Goal: Information Seeking & Learning: Learn about a topic

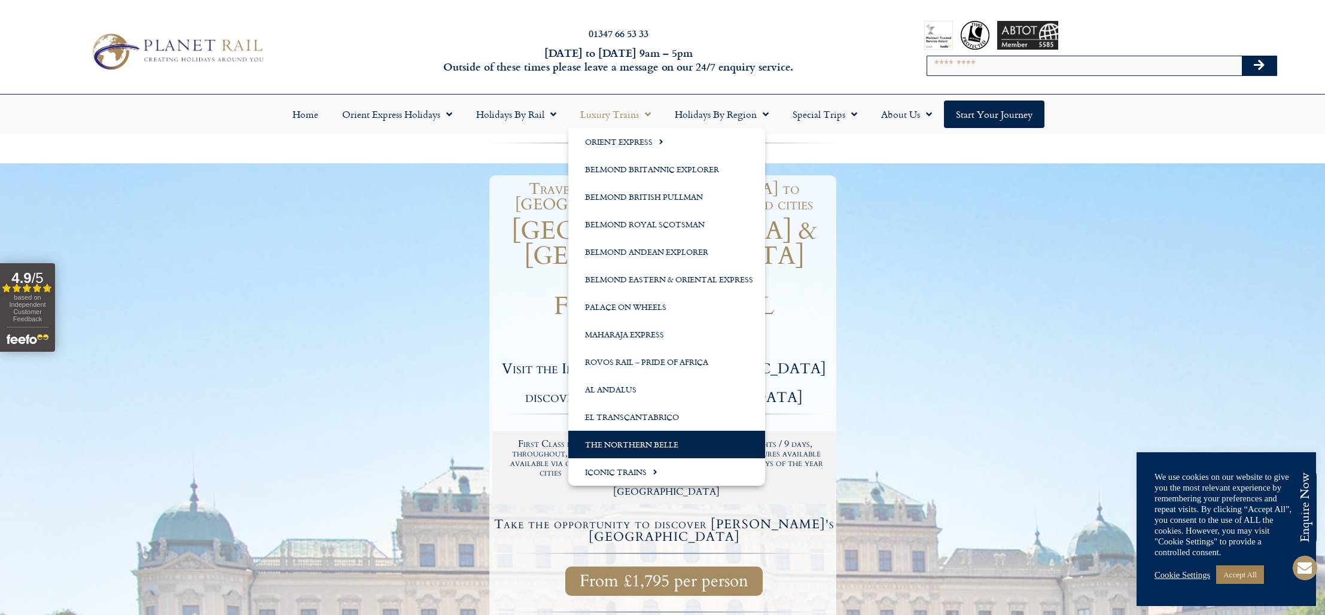
click at [647, 448] on link "The Northern Belle" at bounding box center [666, 445] width 197 height 28
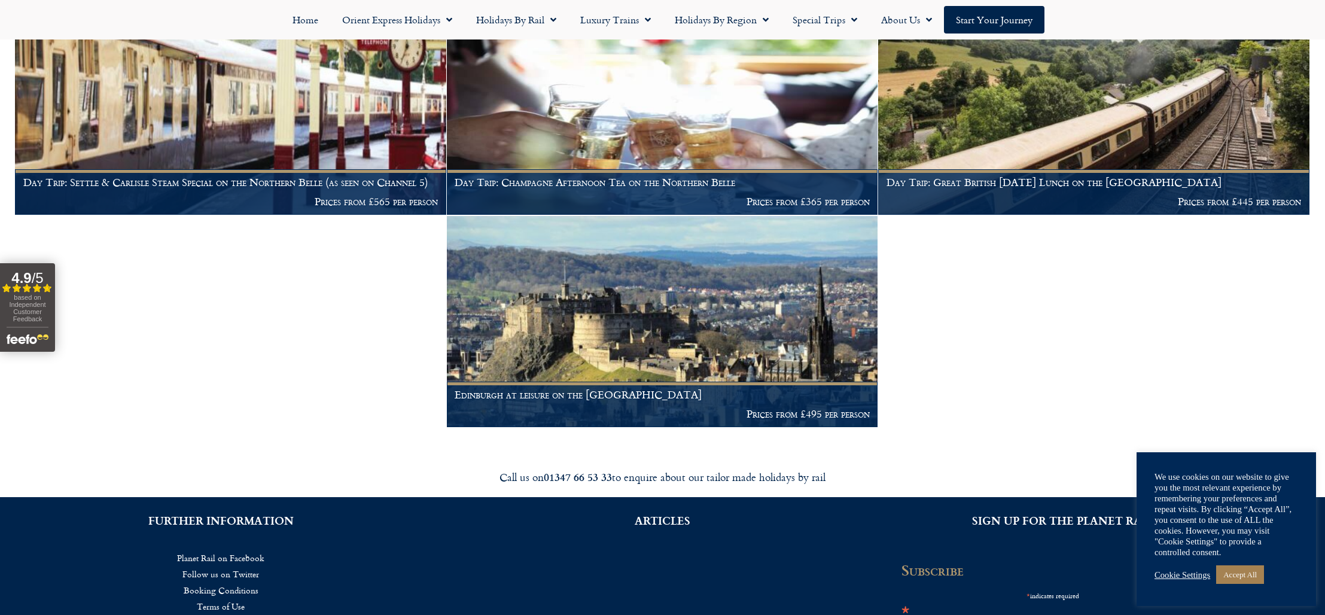
scroll to position [306, 0]
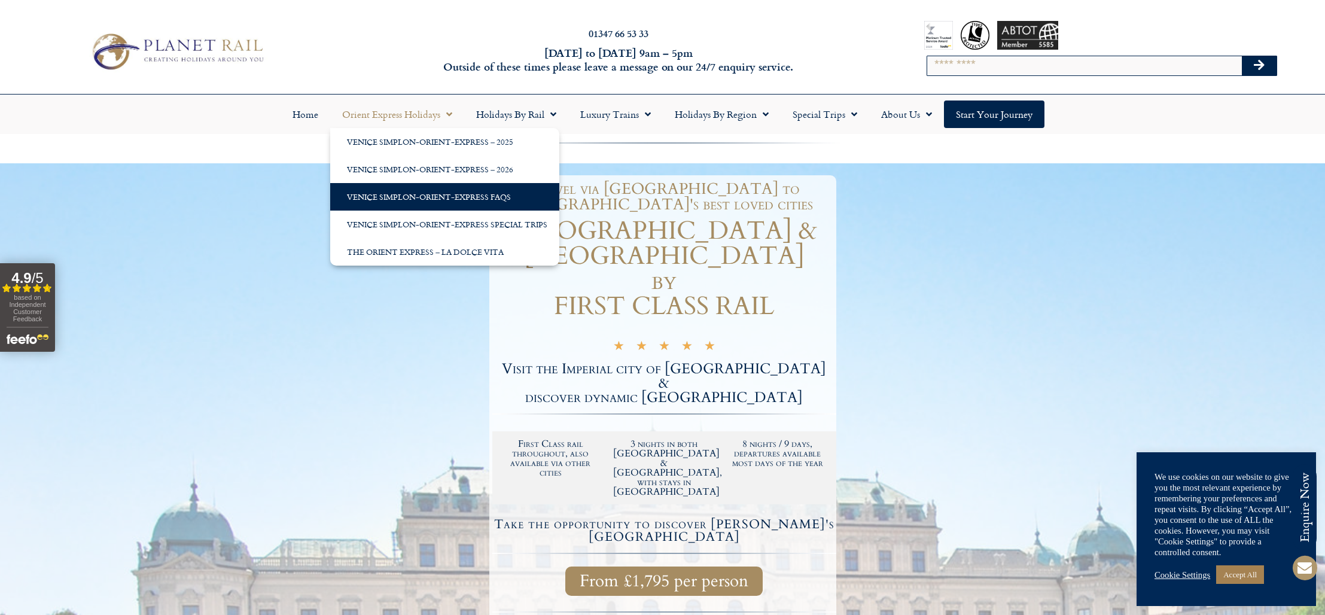
click at [444, 197] on link "Venice Simplon-Orient-Express FAQs" at bounding box center [444, 197] width 229 height 28
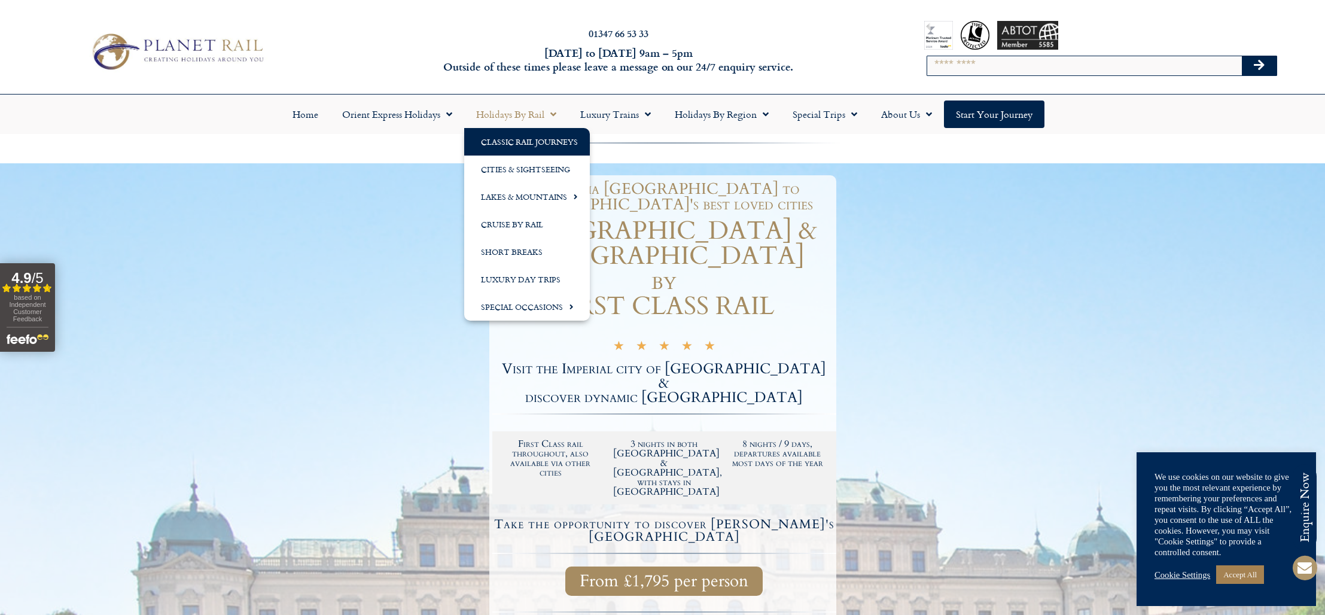
click at [535, 147] on link "Classic Rail Journeys" at bounding box center [527, 142] width 126 height 28
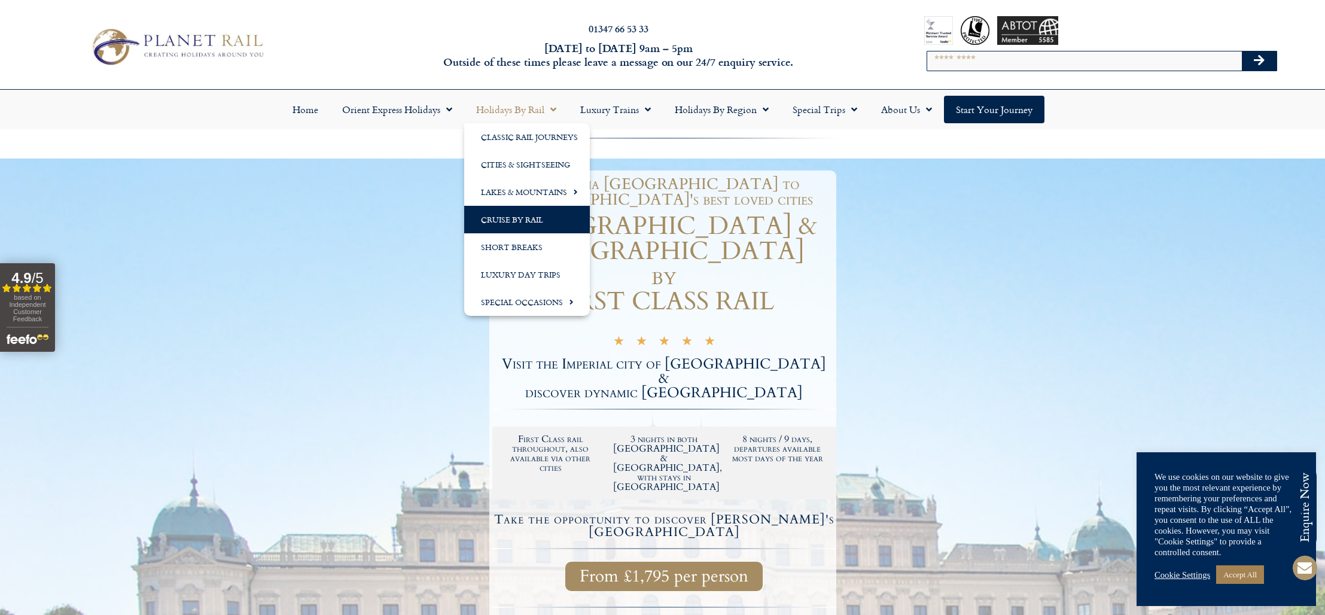
click at [546, 224] on link "Cruise by Rail" at bounding box center [527, 220] width 126 height 28
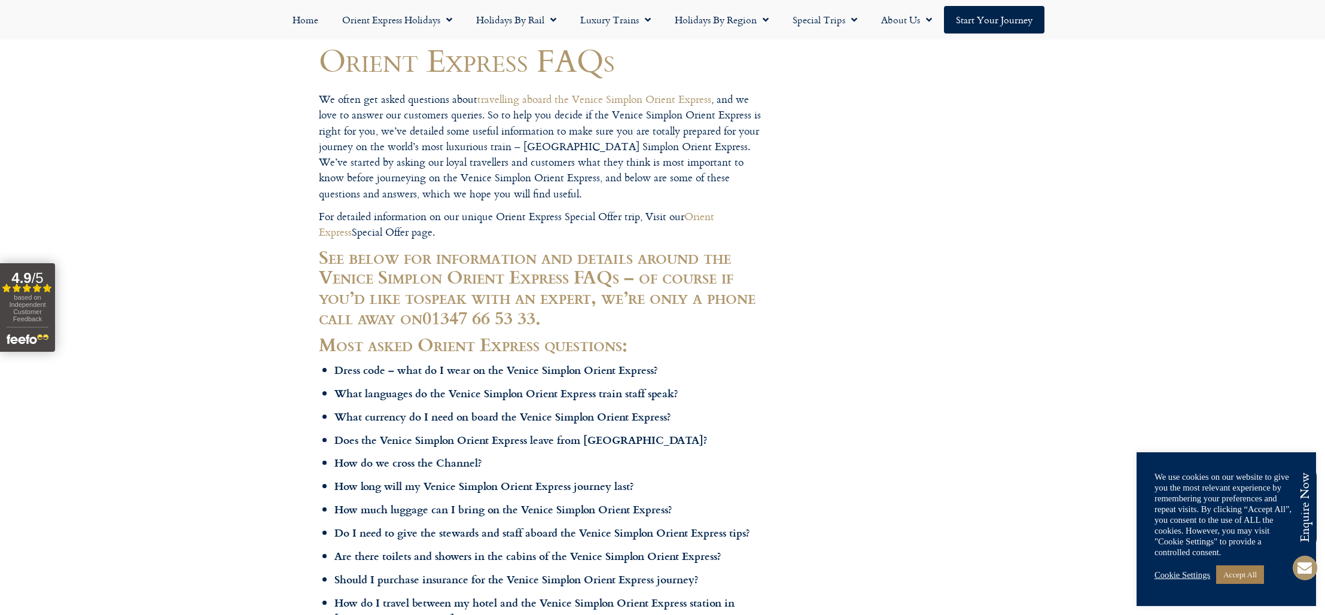
scroll to position [114, 0]
click at [511, 367] on b "Dress code – what do I wear on the Venice Simplon Orient Express?" at bounding box center [497, 369] width 324 height 16
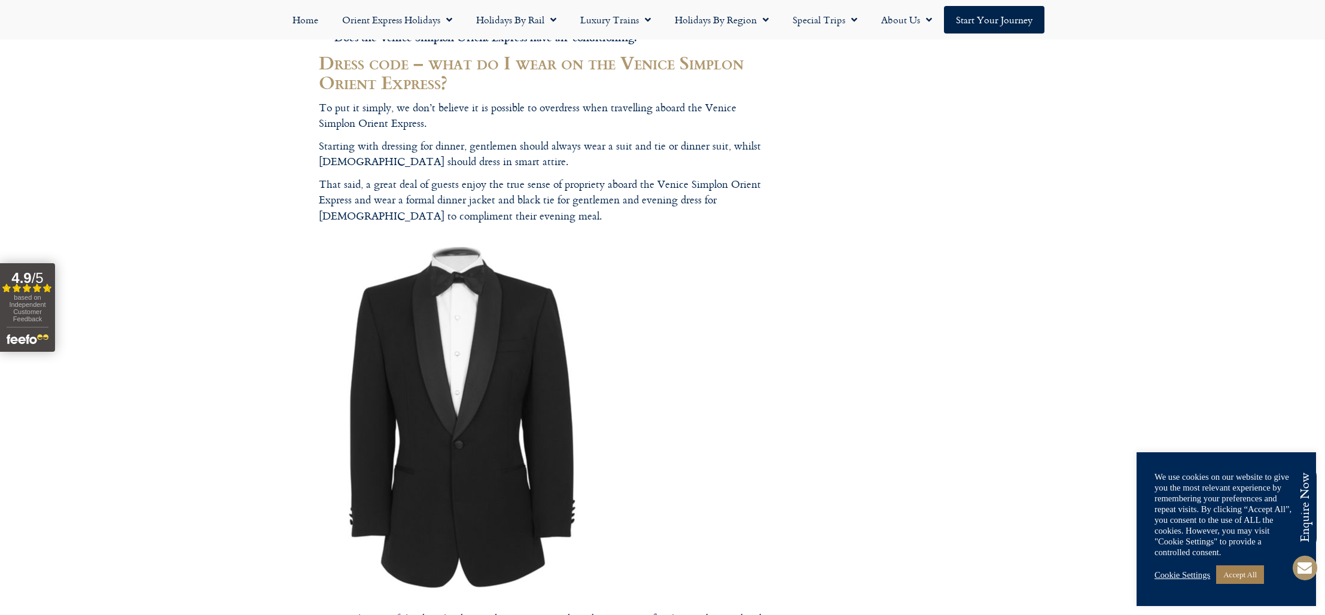
scroll to position [731, 0]
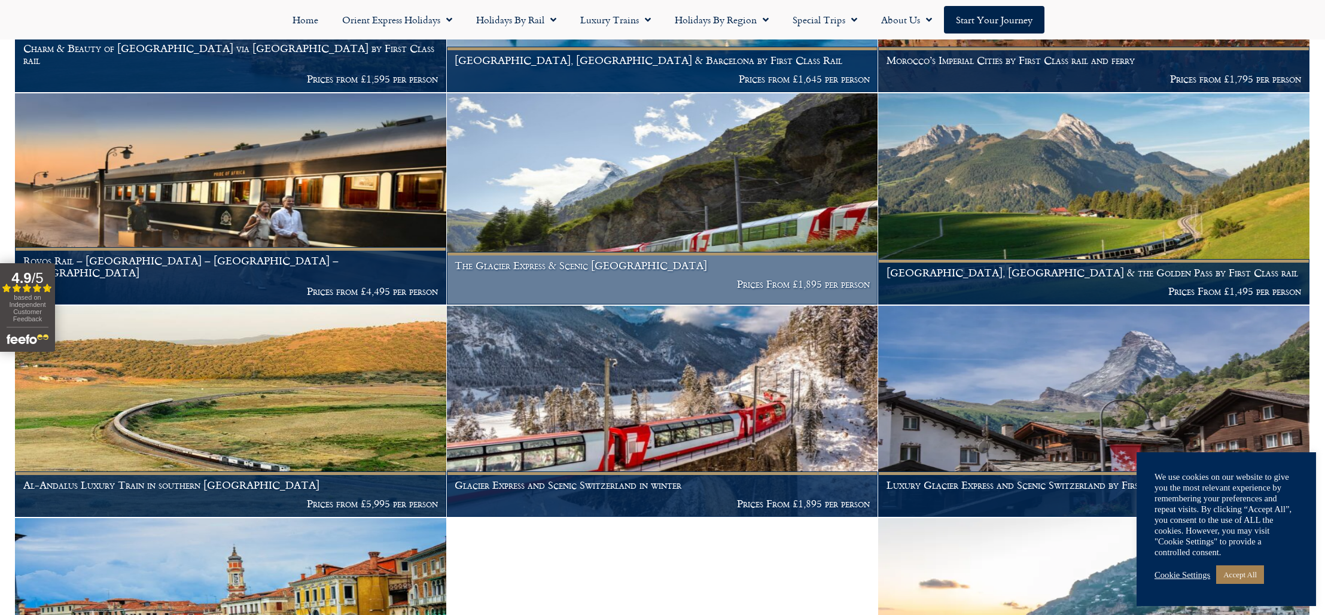
scroll to position [427, 0]
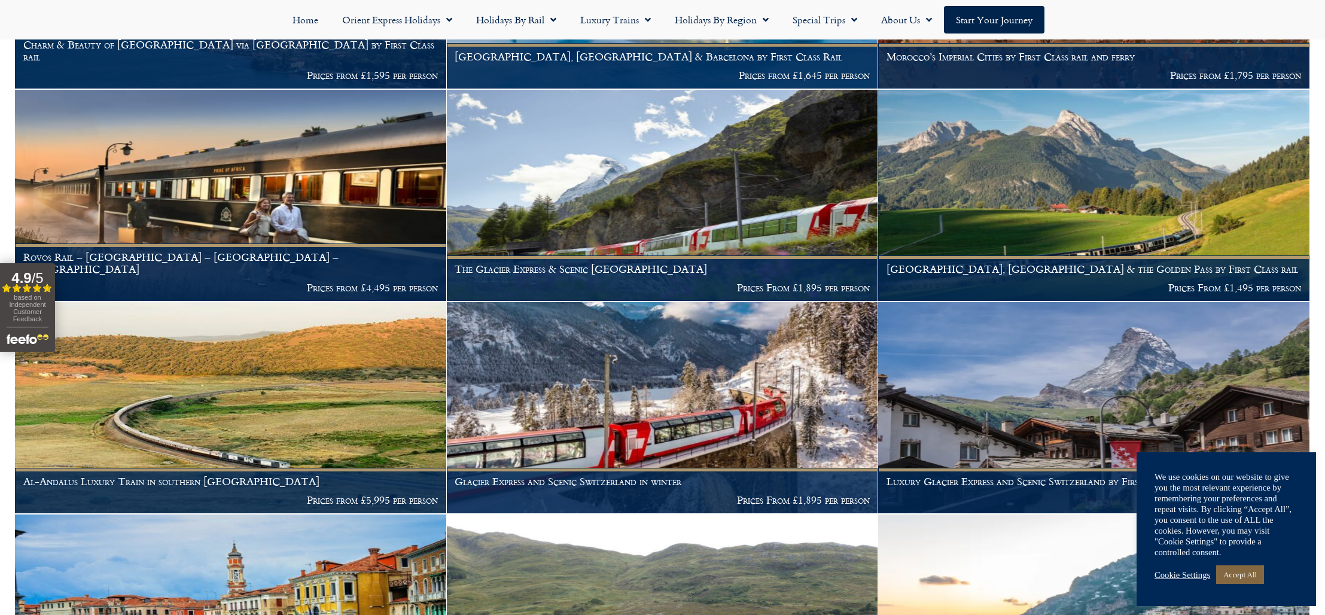
click at [1254, 576] on link "Accept All" at bounding box center [1241, 574] width 48 height 19
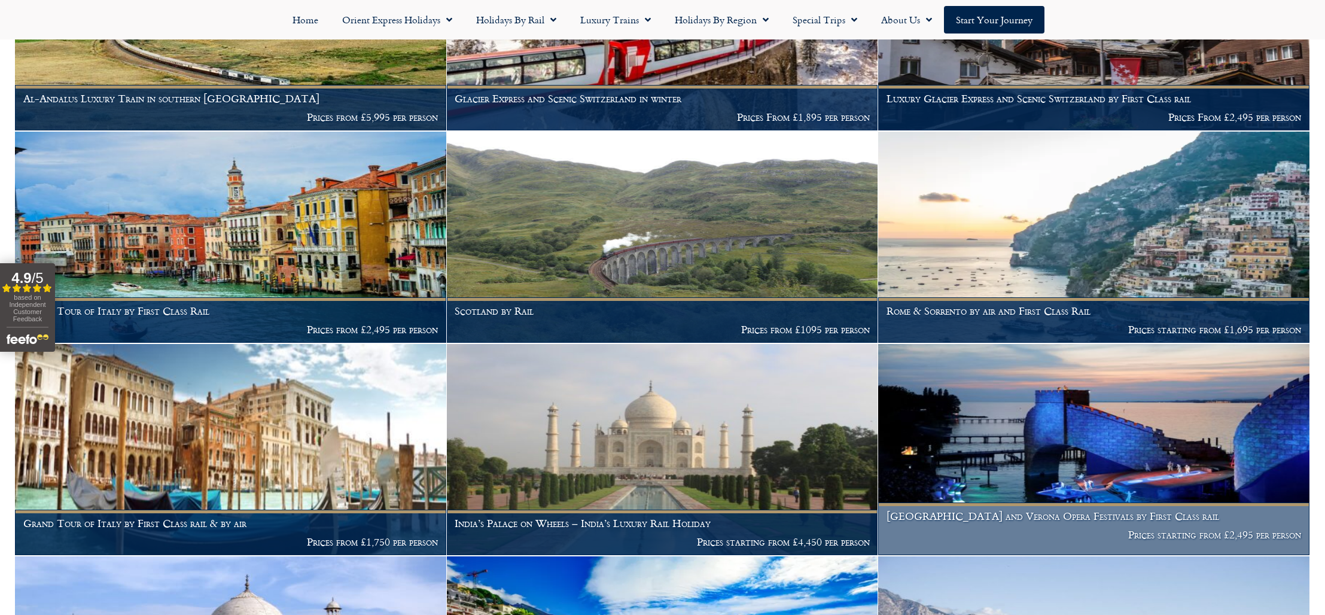
scroll to position [813, 0]
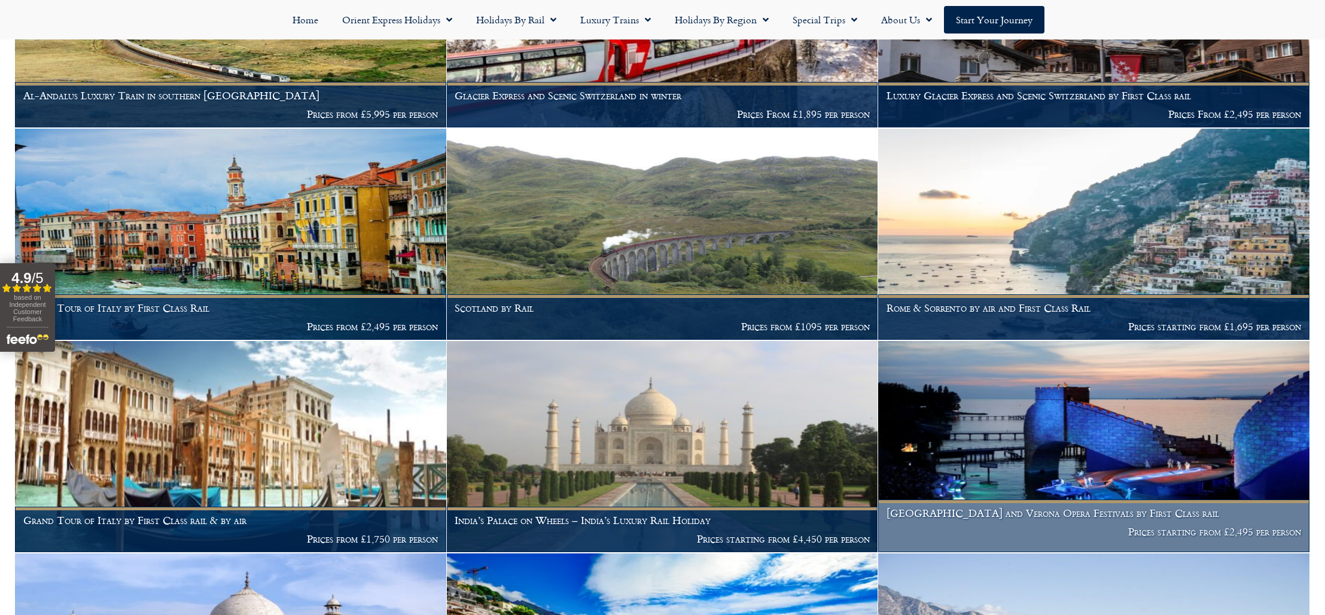
click at [993, 525] on figcaption "Bregenz and Verona Opera Festivals by First Class rail Prices starting from £2,…" at bounding box center [1093, 526] width 431 height 53
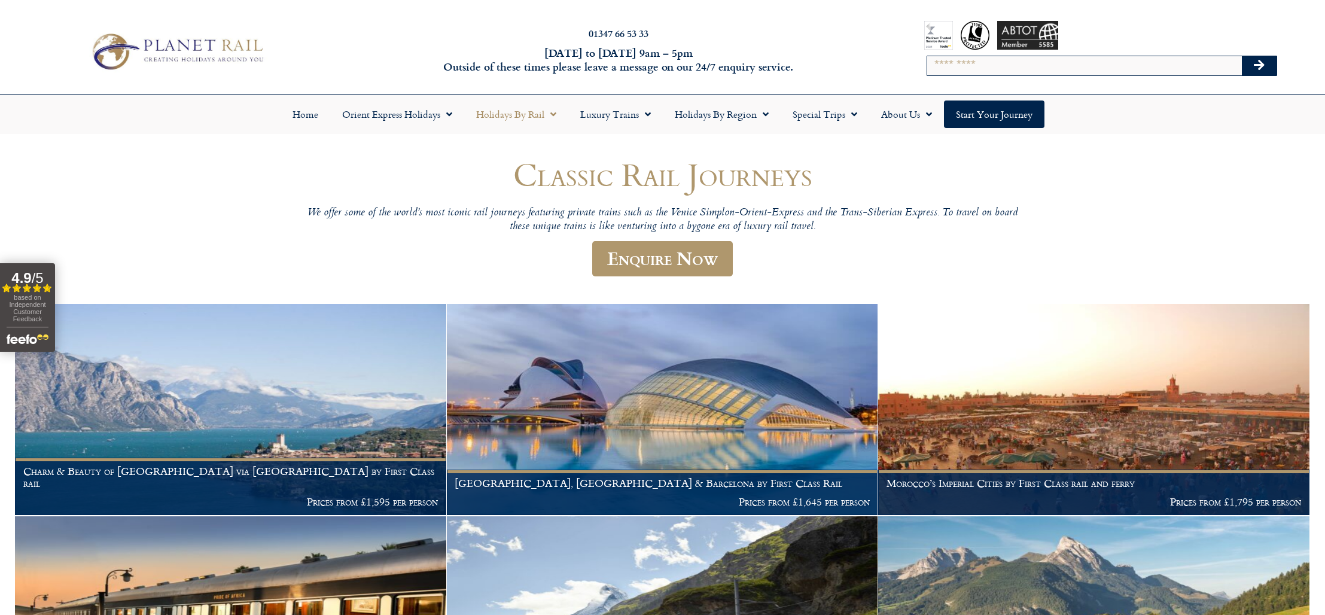
scroll to position [0, 0]
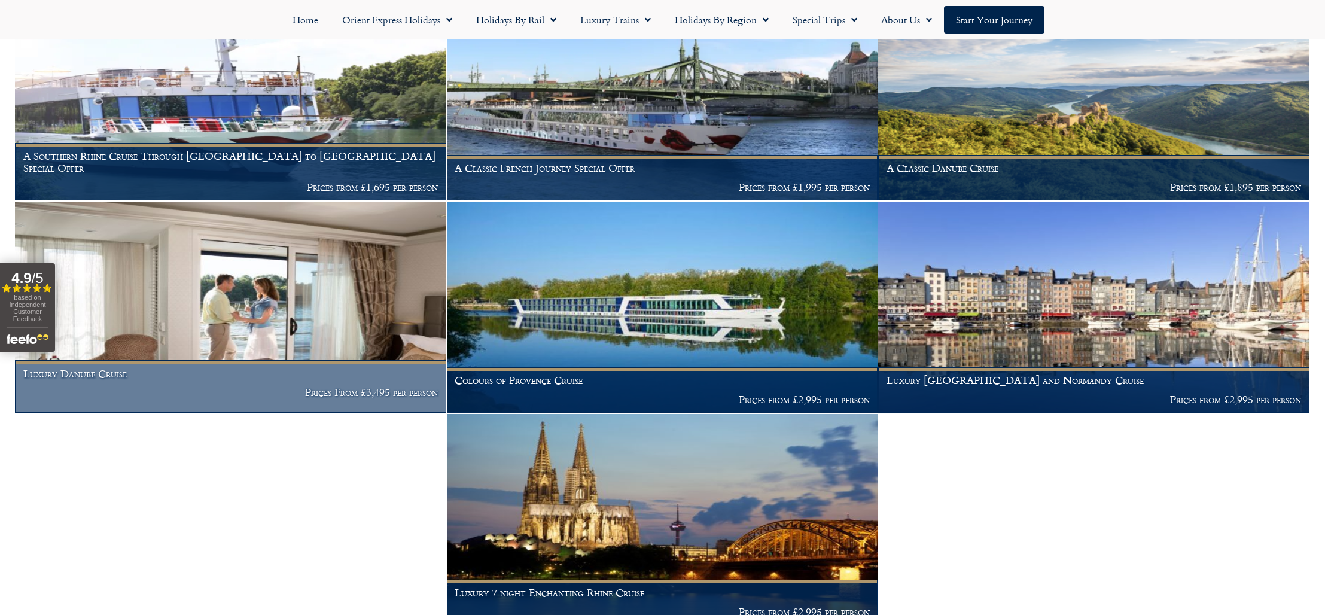
scroll to position [346, 0]
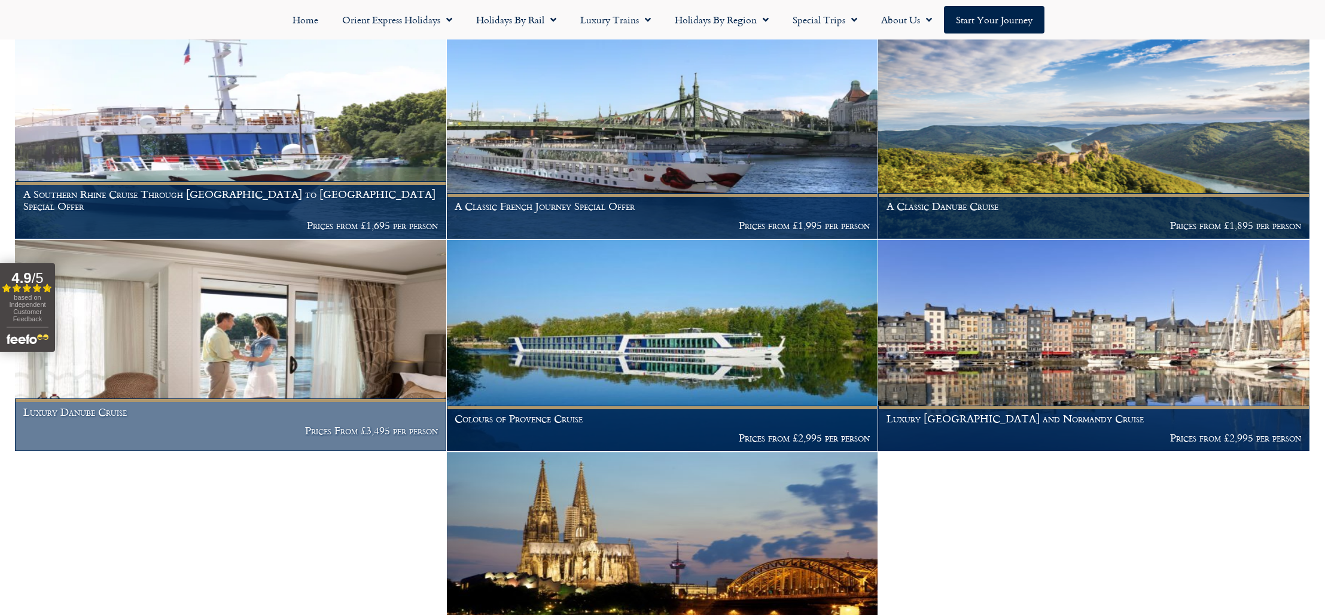
click at [288, 303] on img at bounding box center [230, 345] width 431 height 211
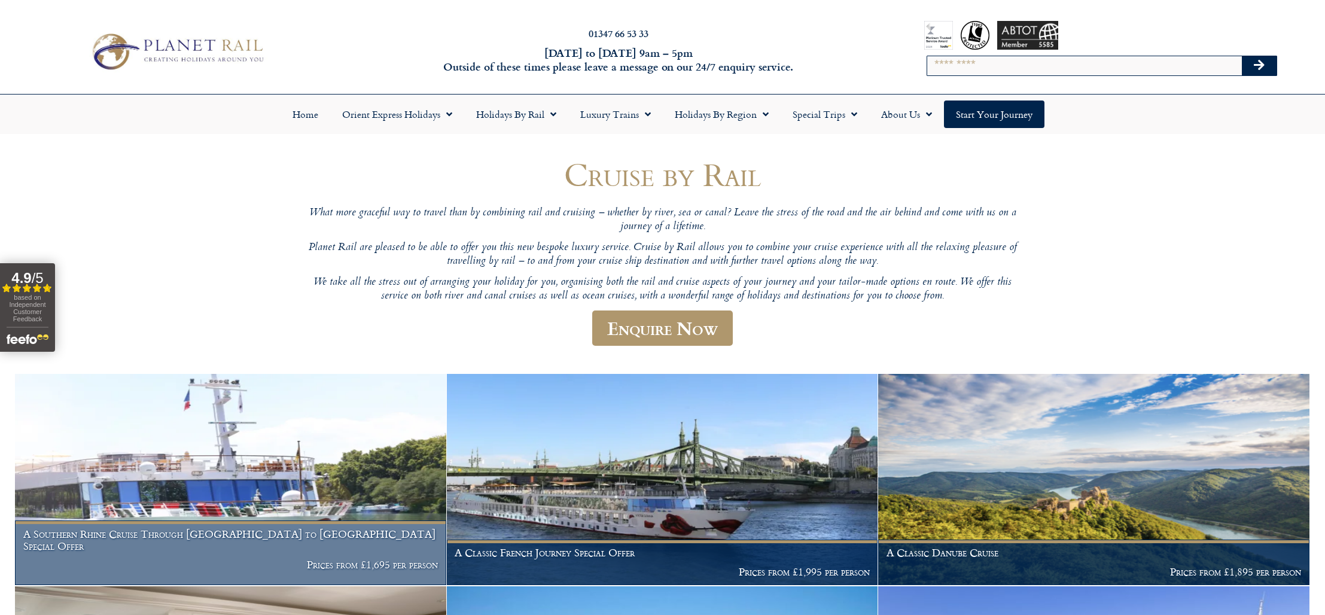
scroll to position [0, 0]
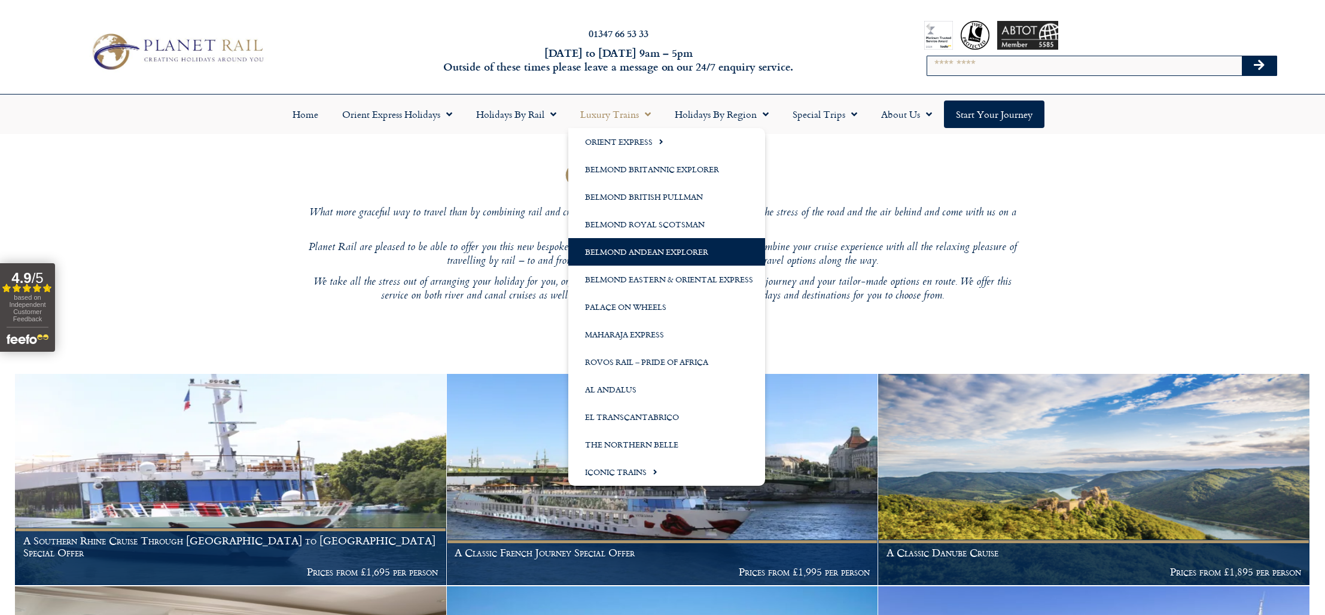
click at [623, 253] on link "Belmond Andean Explorer" at bounding box center [666, 252] width 197 height 28
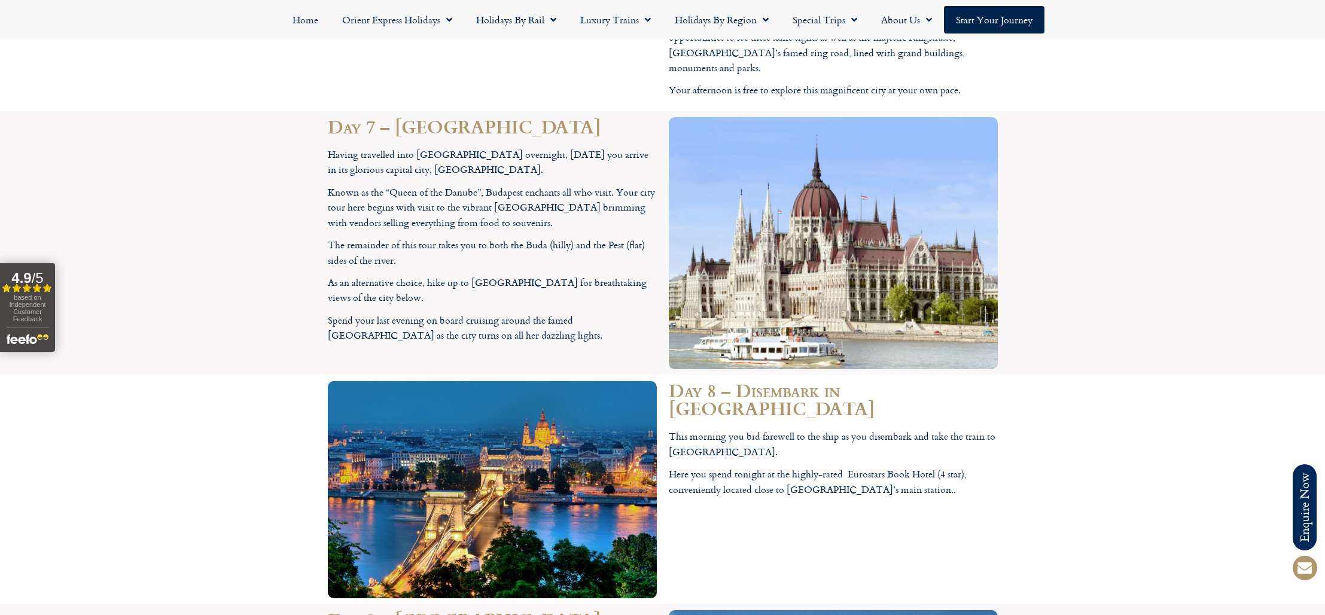
scroll to position [3580, 0]
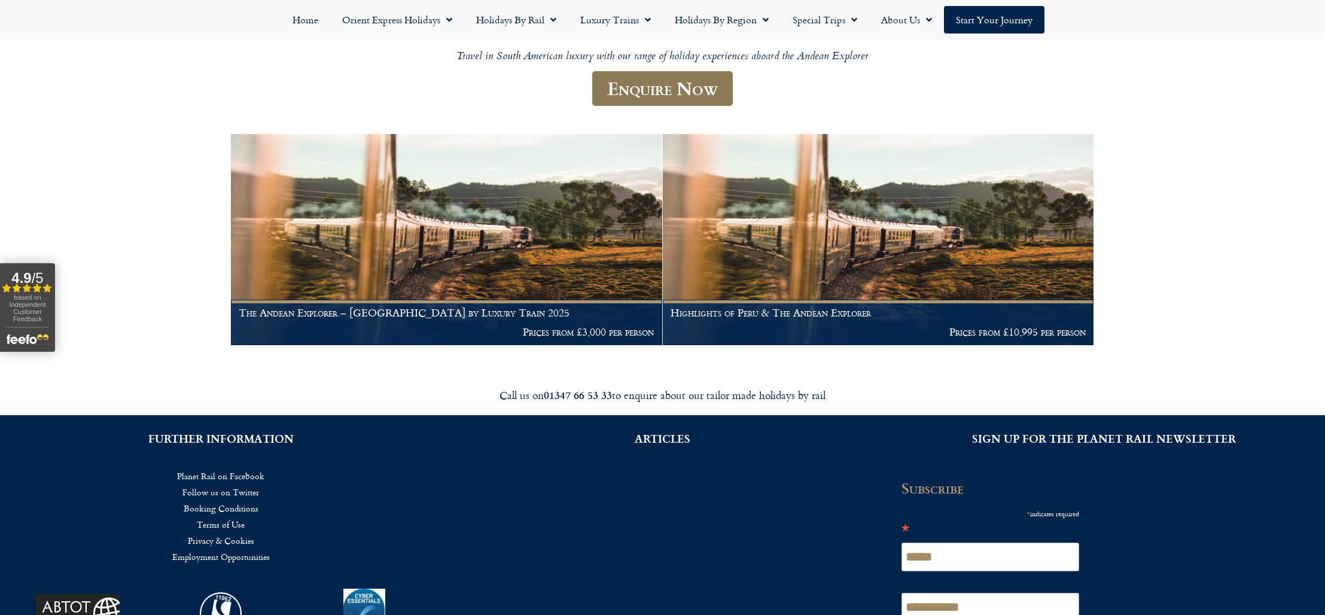
scroll to position [158, 0]
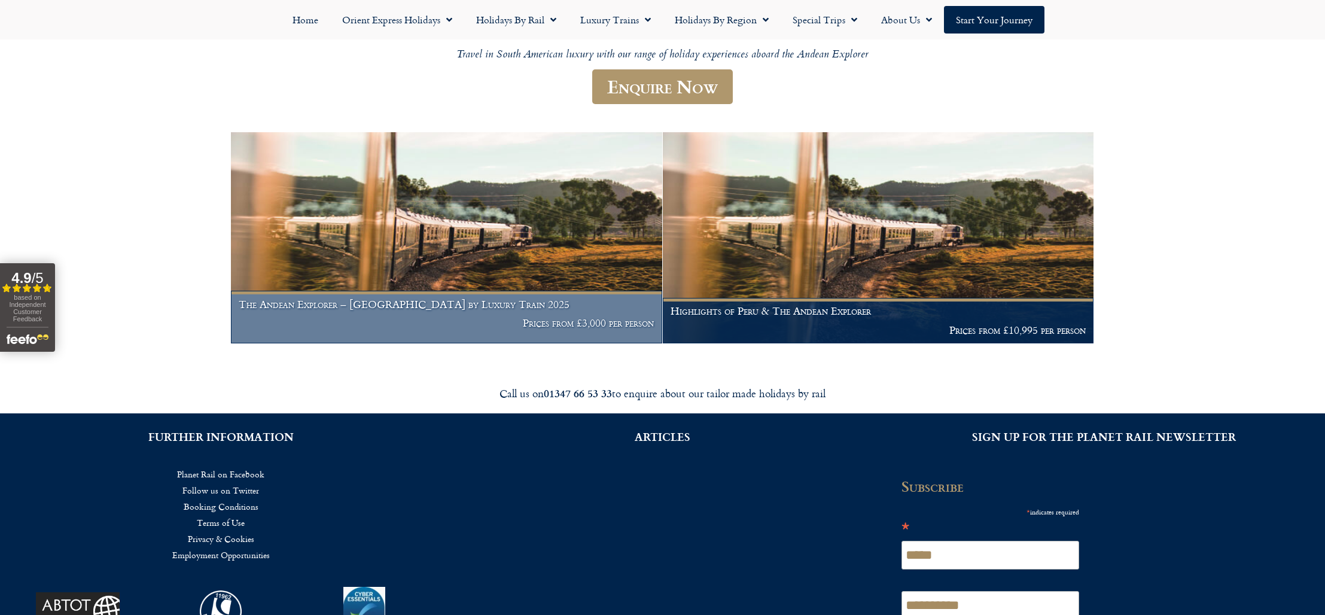
click at [436, 303] on h1 "The Andean Explorer – Peru by Luxury Train 2025" at bounding box center [446, 305] width 415 height 12
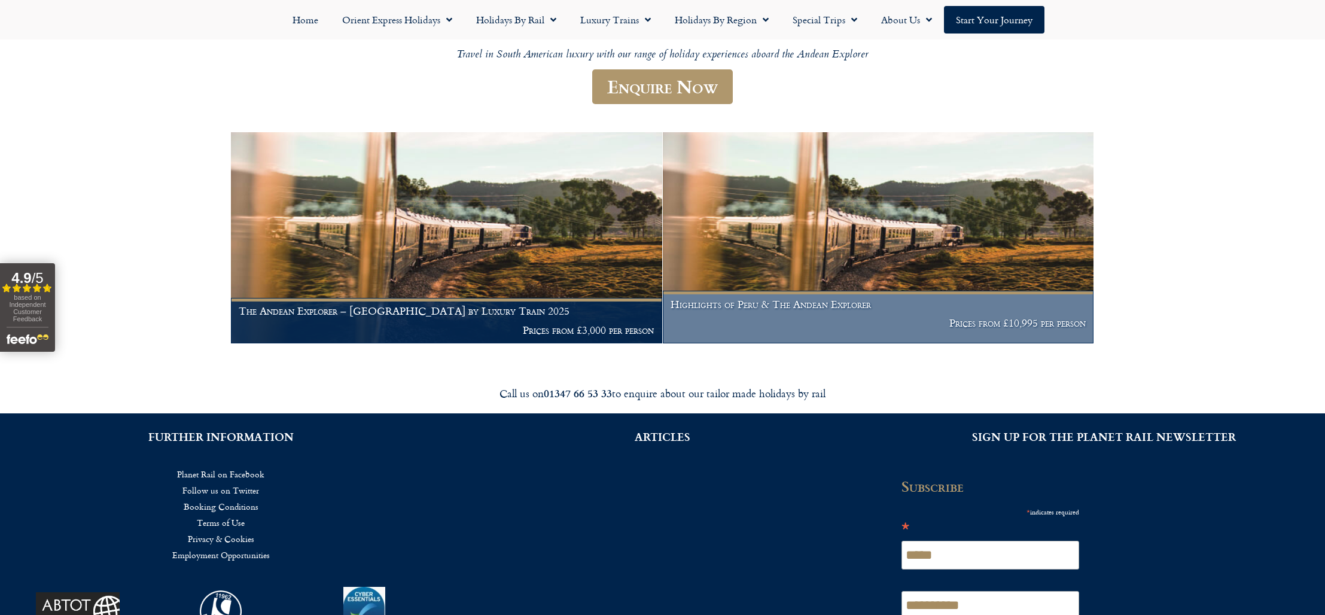
click at [762, 308] on h1 "Highlights of Peru & The Andean Explorer" at bounding box center [878, 305] width 415 height 12
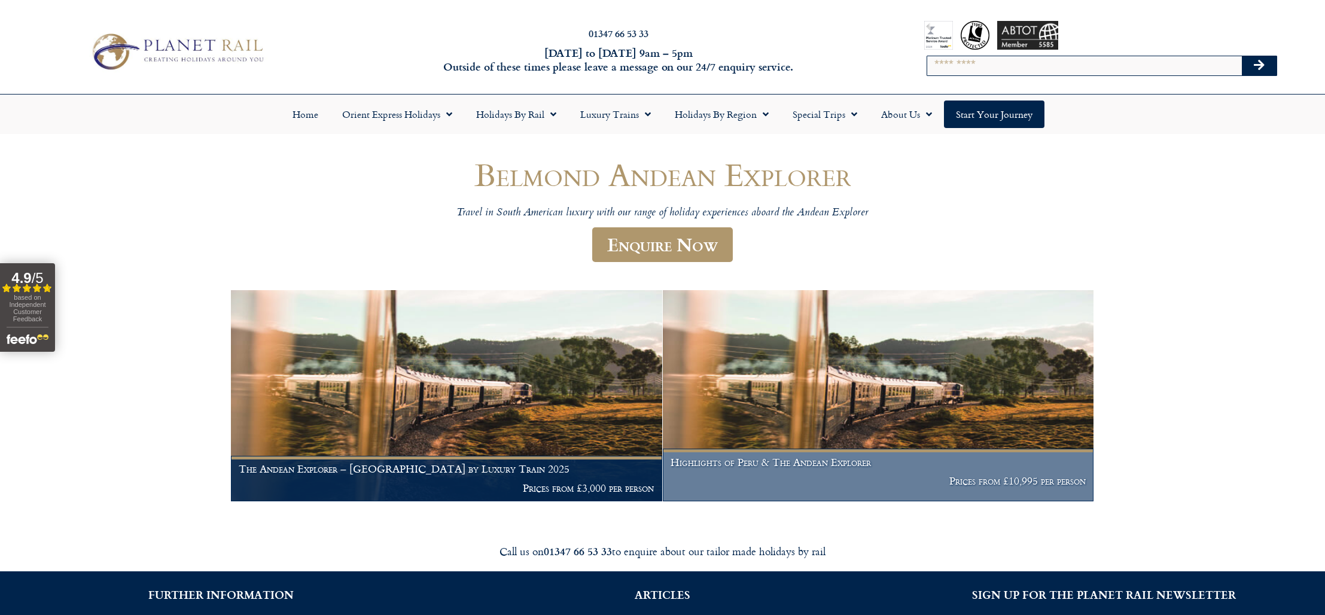
scroll to position [0, 0]
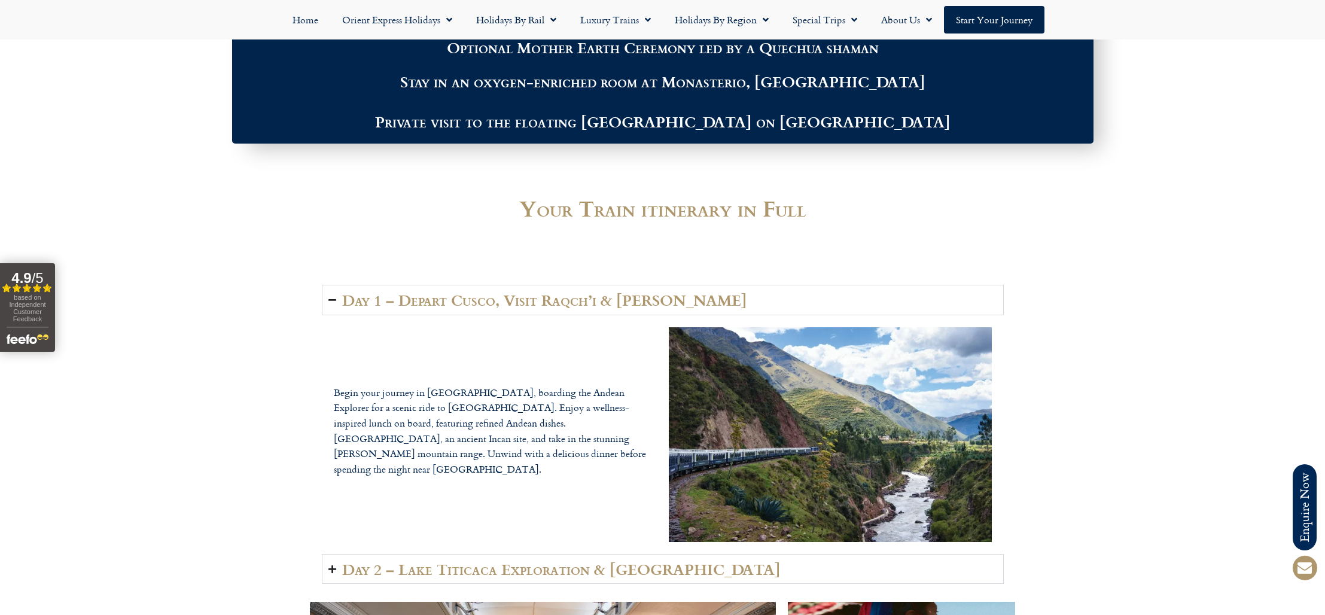
scroll to position [1684, 0]
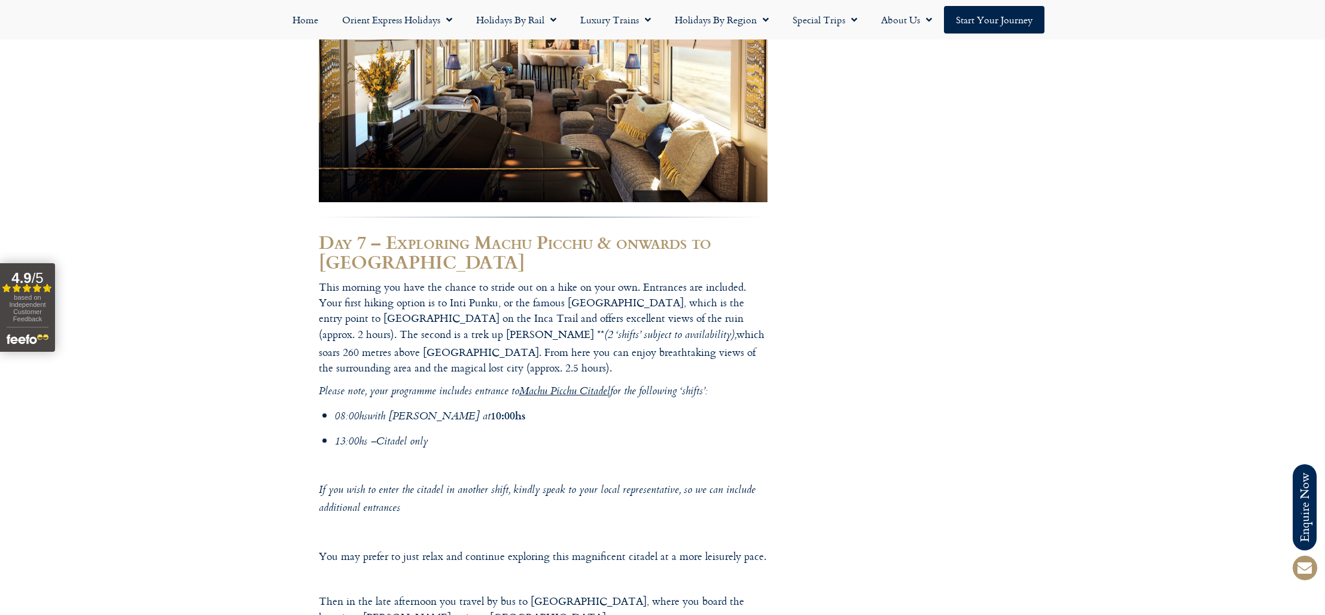
scroll to position [4878, 0]
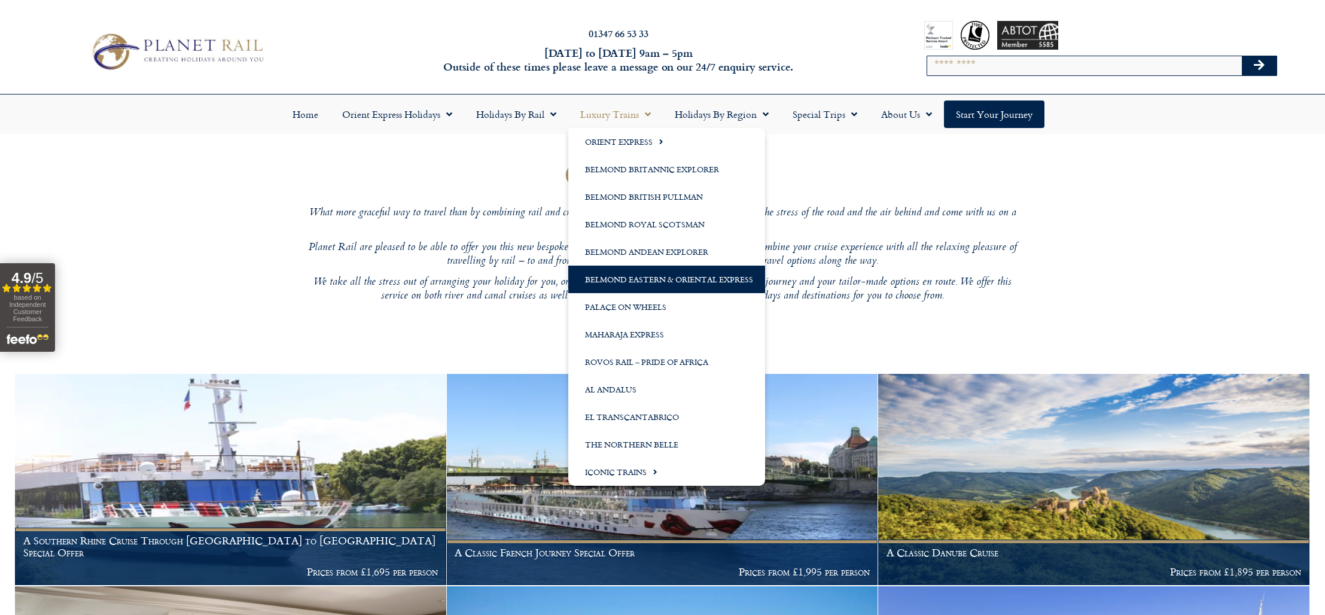
click at [691, 289] on link "Belmond Eastern & Oriental Express" at bounding box center [666, 280] width 197 height 28
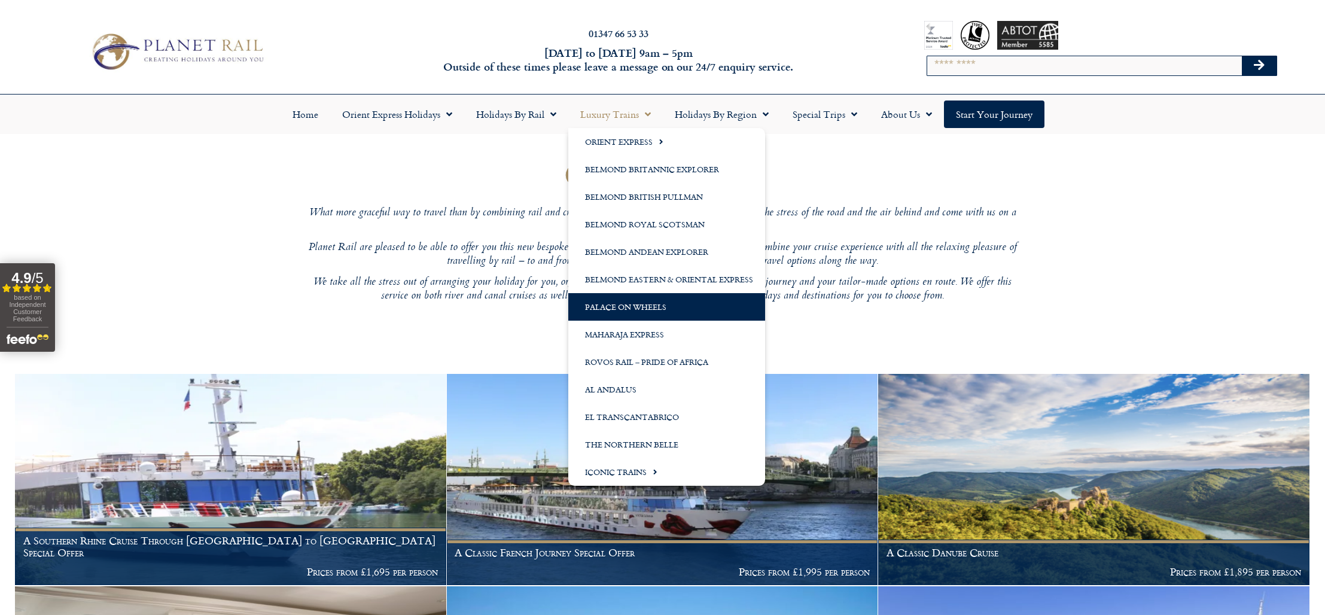
click at [675, 306] on link "Palace on Wheels" at bounding box center [666, 307] width 197 height 28
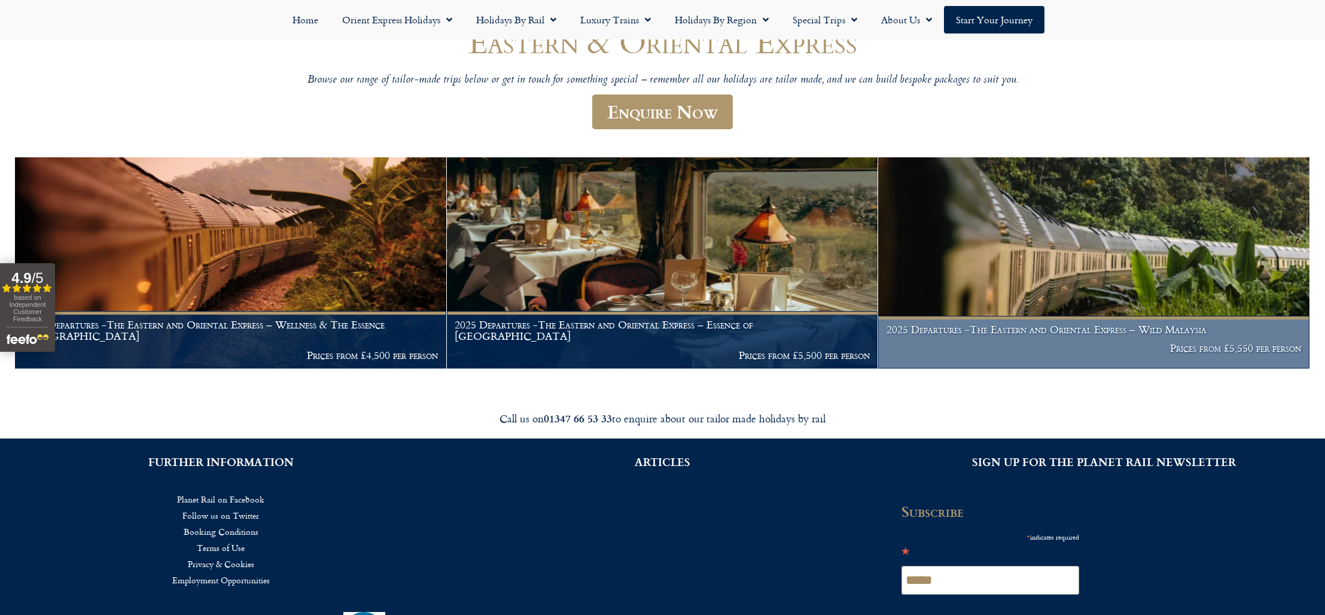
scroll to position [136, 0]
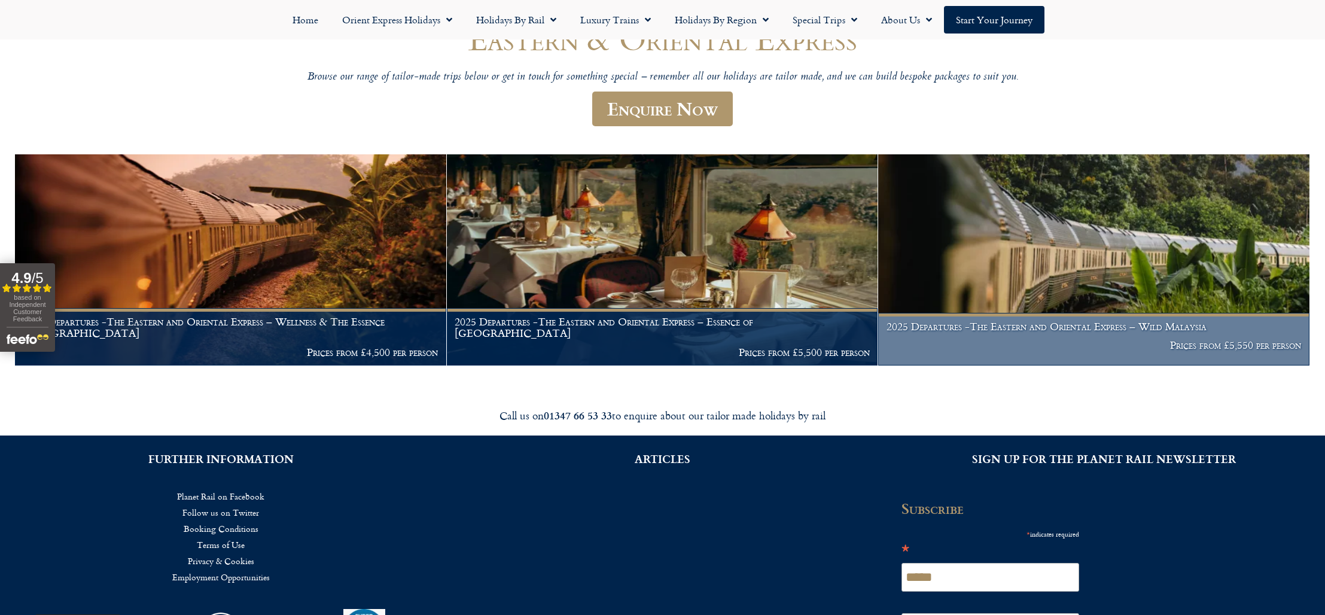
click at [1093, 326] on h1 "2025 Departures -The Eastern and Oriental Express – Wild Malaysia" at bounding box center [1094, 327] width 415 height 12
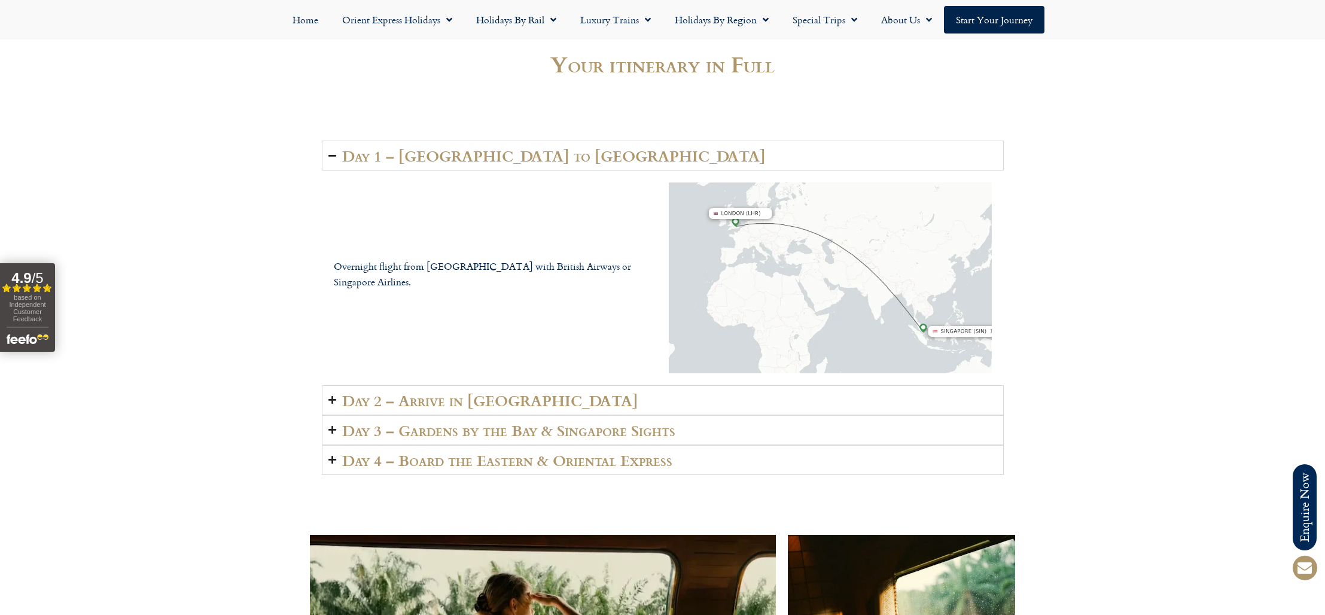
scroll to position [1861, 0]
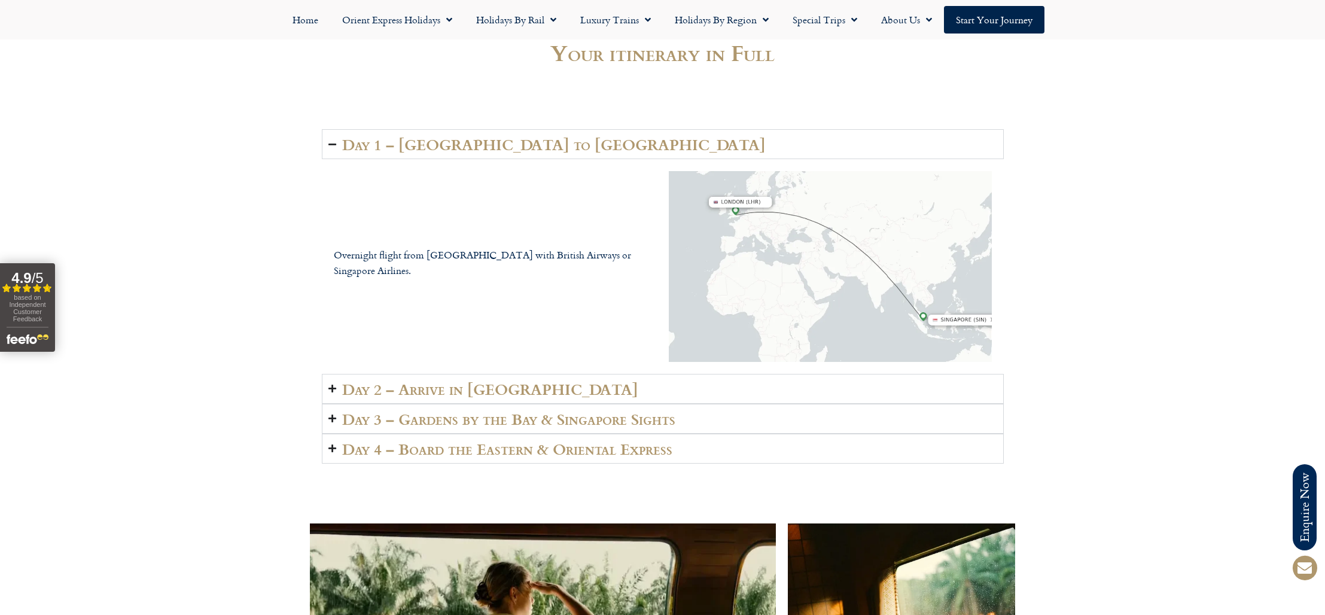
click at [515, 381] on h2 "Day 2 – Arrive in Singapore" at bounding box center [490, 389] width 296 height 17
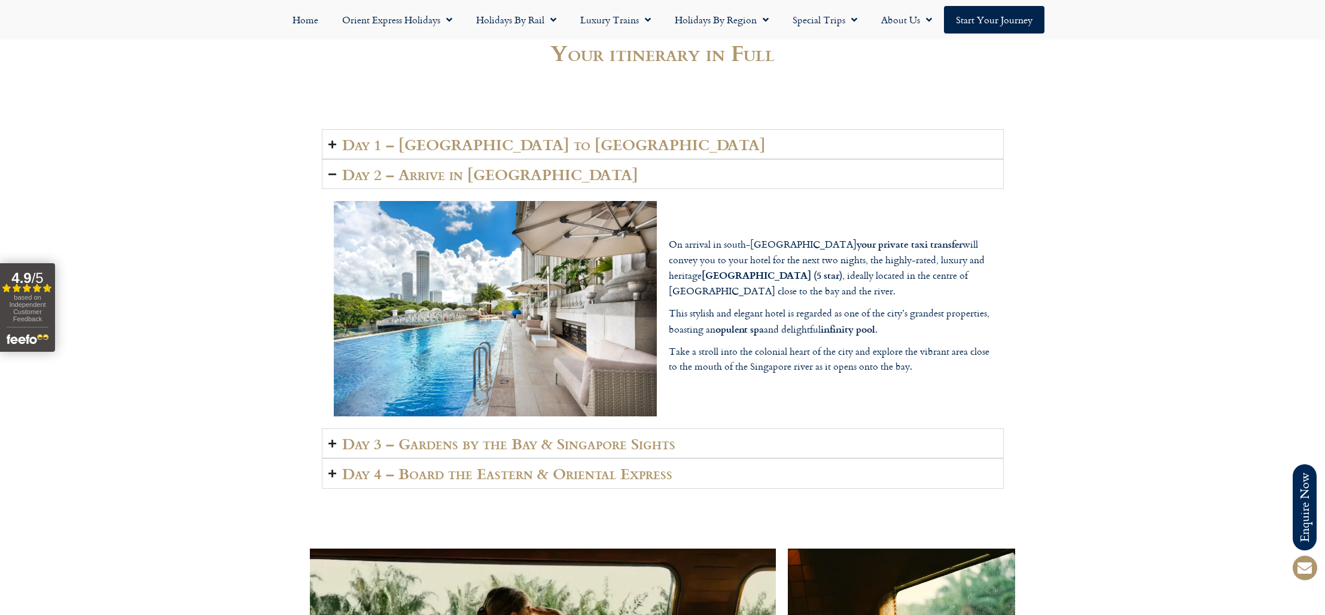
click at [579, 435] on h2 "Day 3 – Gardens by the Bay & Singapore Sights" at bounding box center [508, 443] width 333 height 17
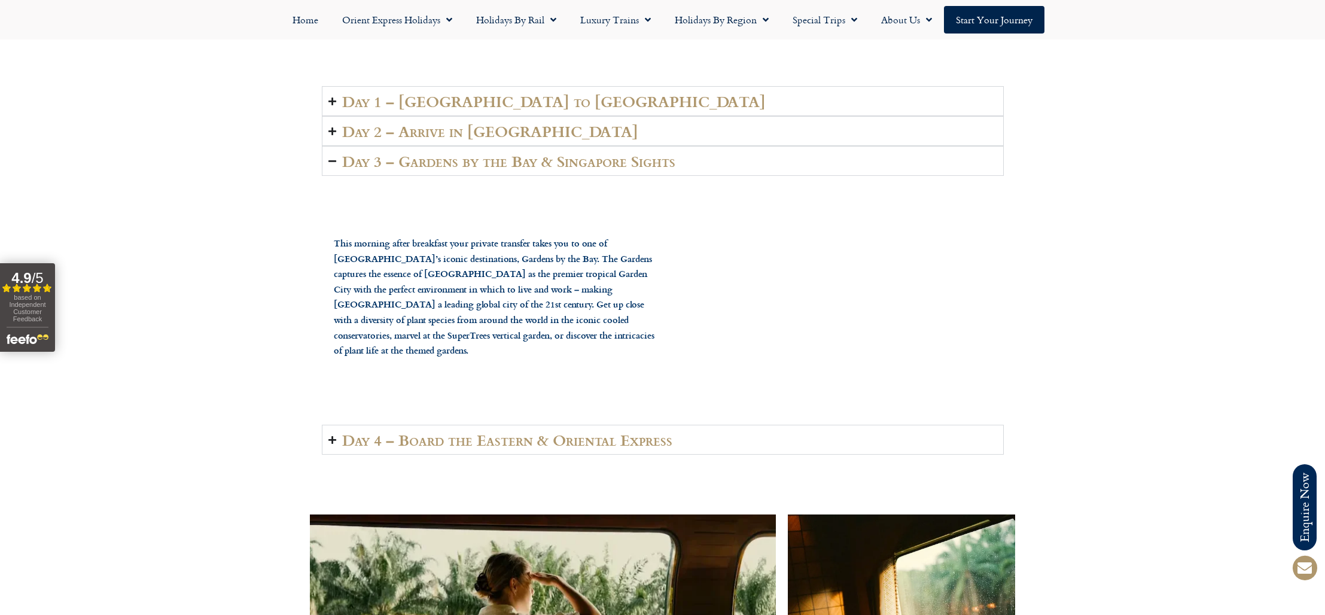
scroll to position [1908, 0]
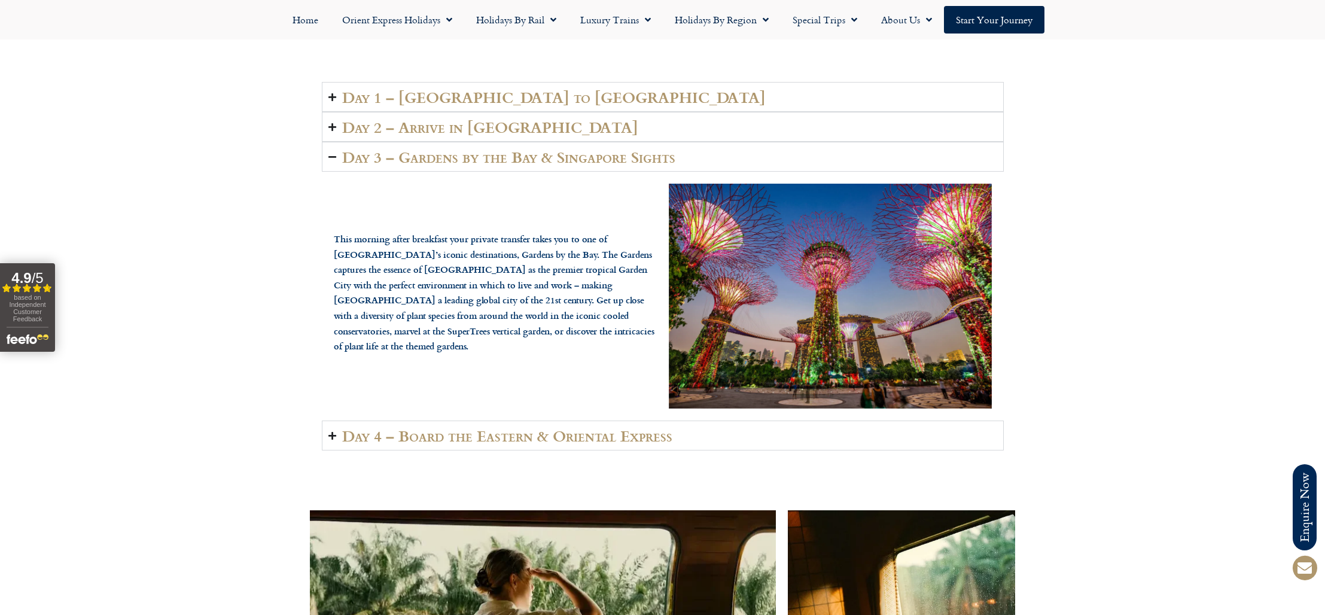
click at [578, 427] on h2 "Day 4 – Board the Eastern & Oriental Express" at bounding box center [507, 435] width 330 height 17
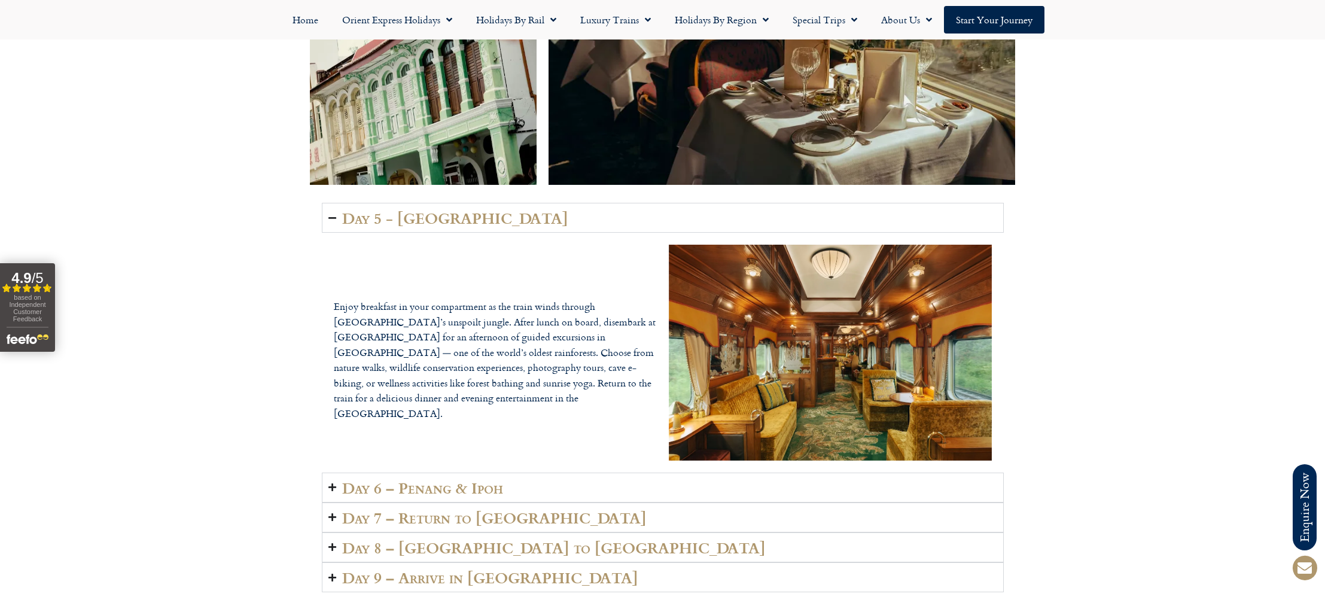
scroll to position [2857, 0]
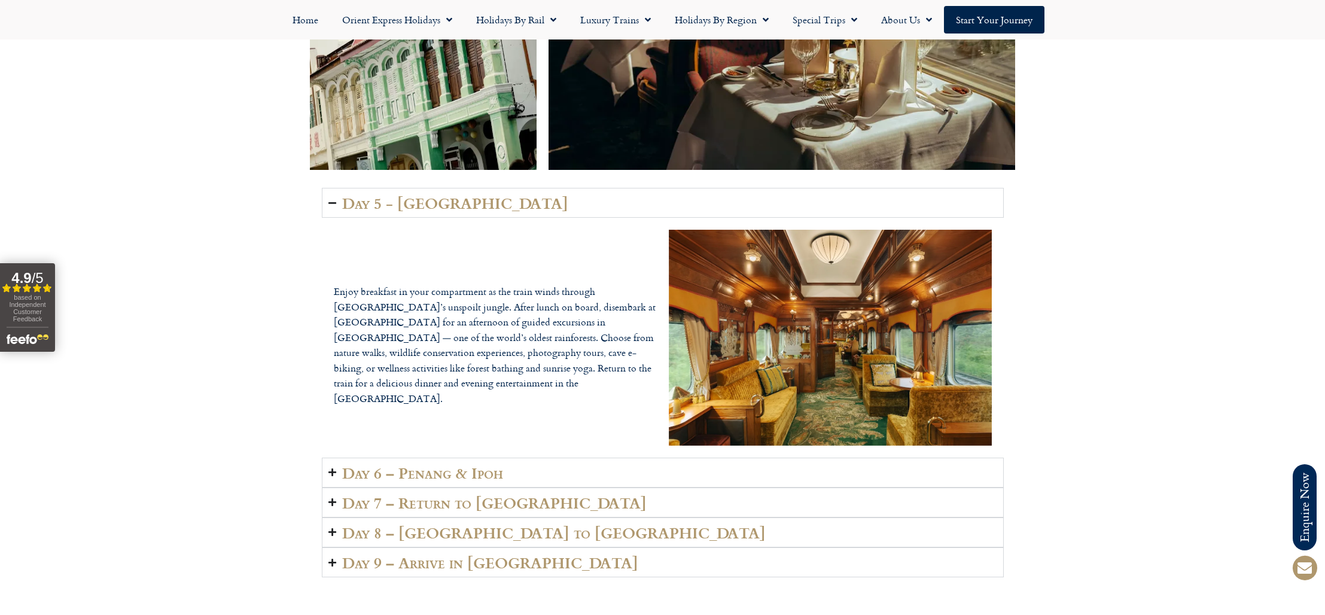
click at [524, 458] on summary "Day 6 – Penang & Ipoh" at bounding box center [663, 473] width 682 height 30
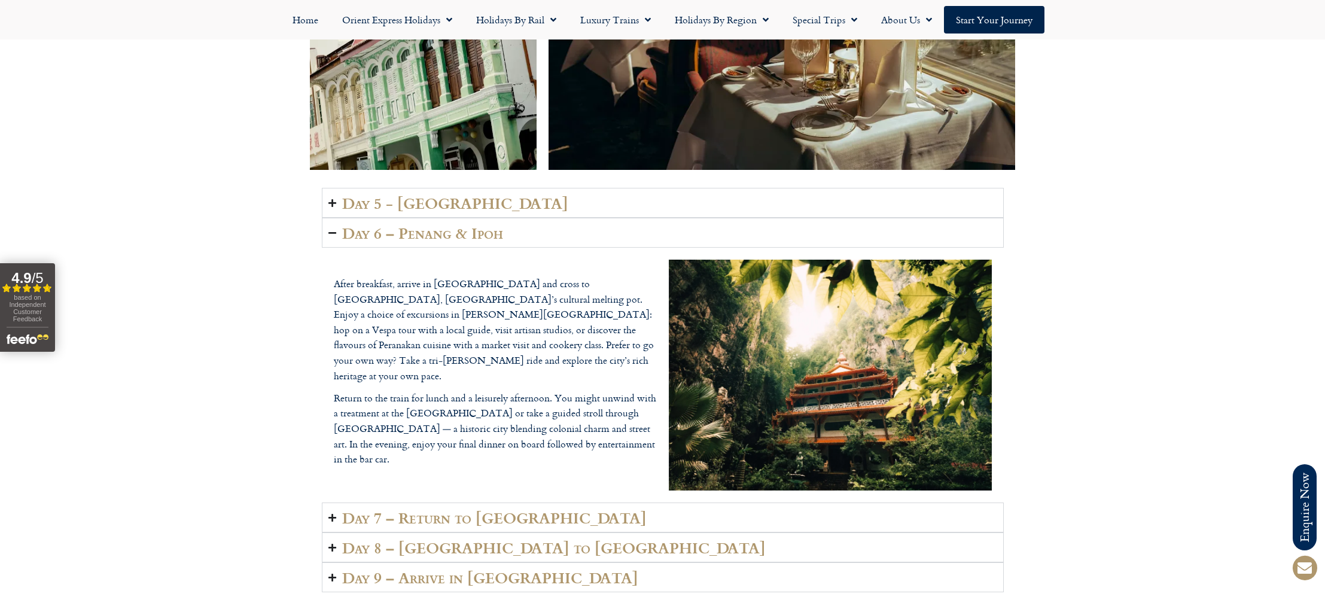
click at [518, 509] on h2 "Day 7 – Return to Singapore" at bounding box center [494, 517] width 305 height 17
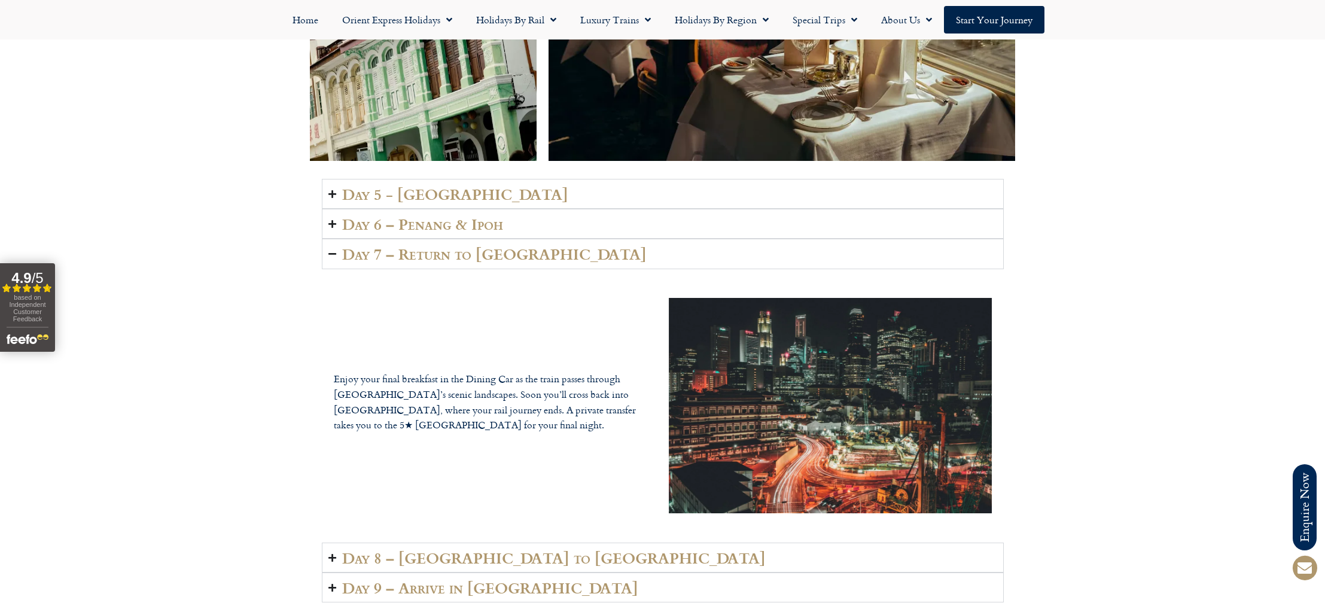
scroll to position [2888, 0]
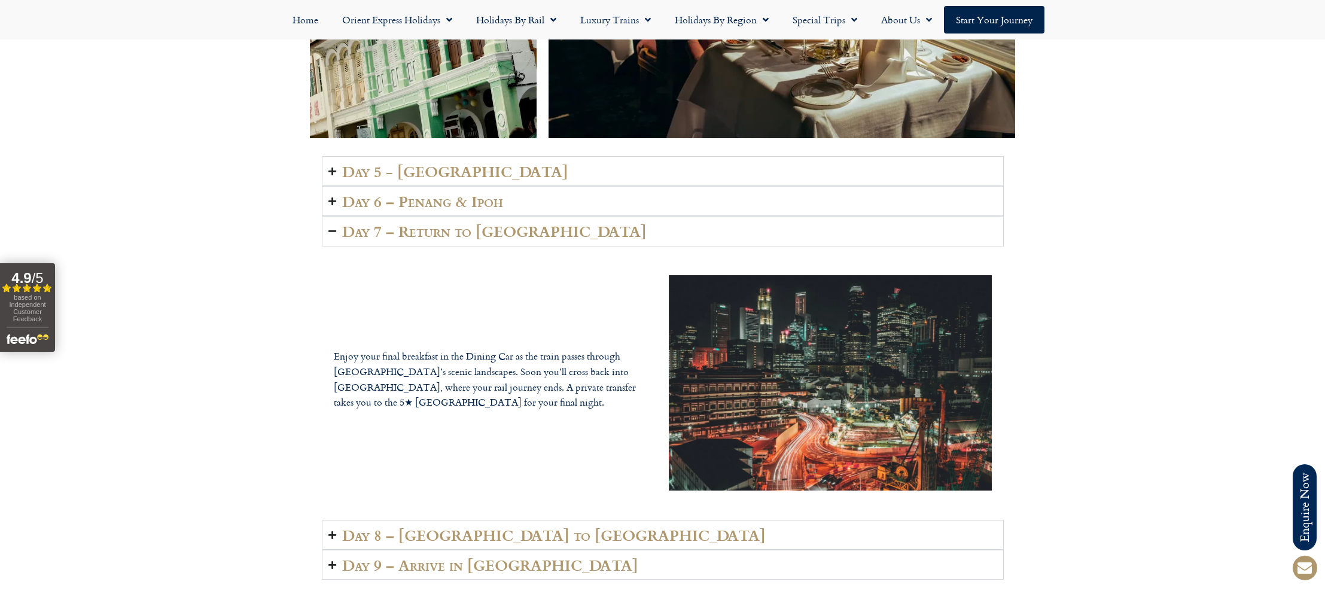
click at [487, 527] on h2 "Day 8 – Singapore to London" at bounding box center [554, 535] width 424 height 17
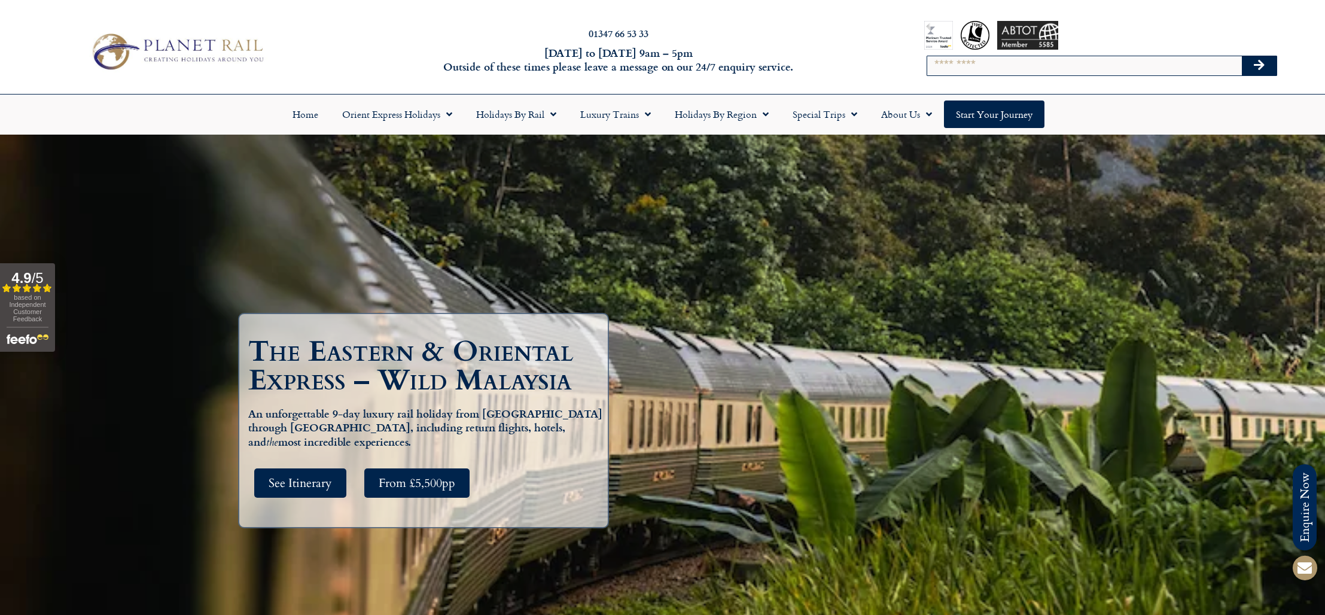
scroll to position [0, 0]
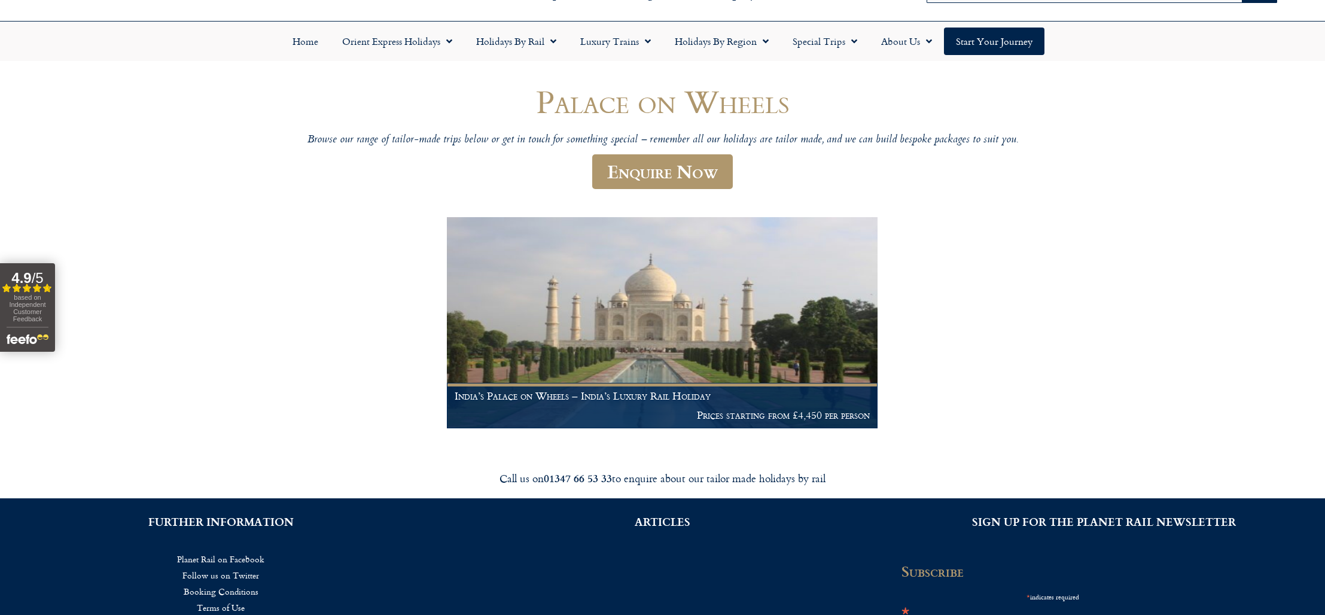
scroll to position [78, 0]
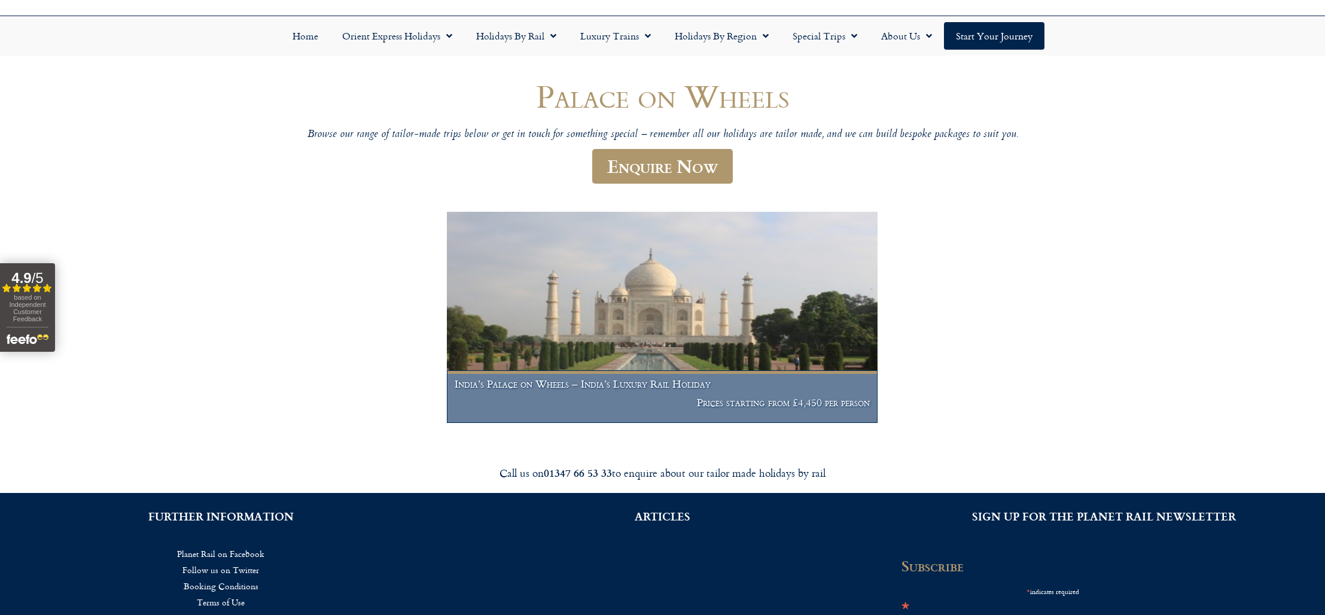
click at [770, 340] on img at bounding box center [662, 317] width 431 height 211
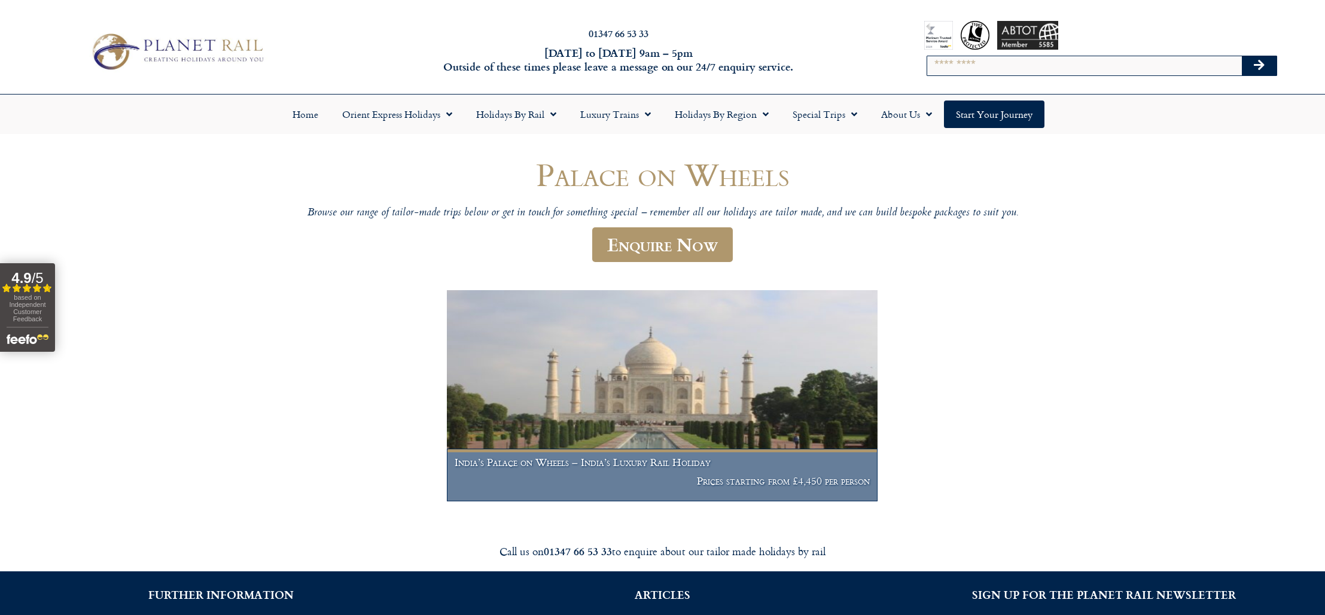
scroll to position [0, 0]
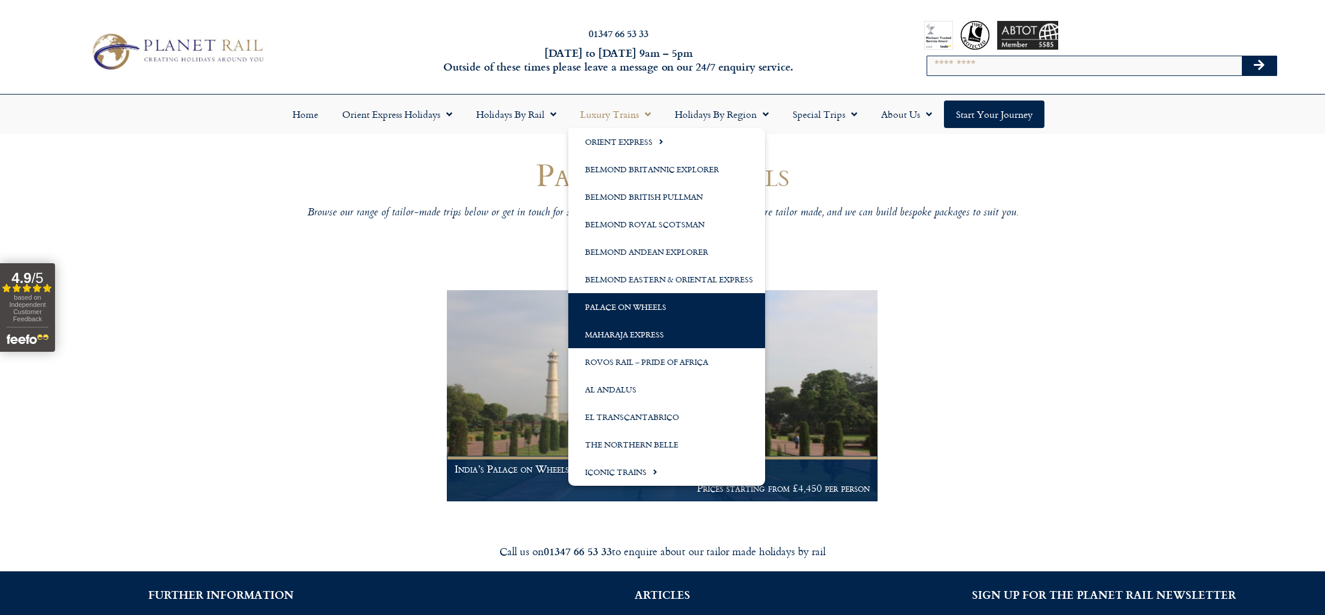
click at [650, 333] on link "Maharaja Express" at bounding box center [666, 335] width 197 height 28
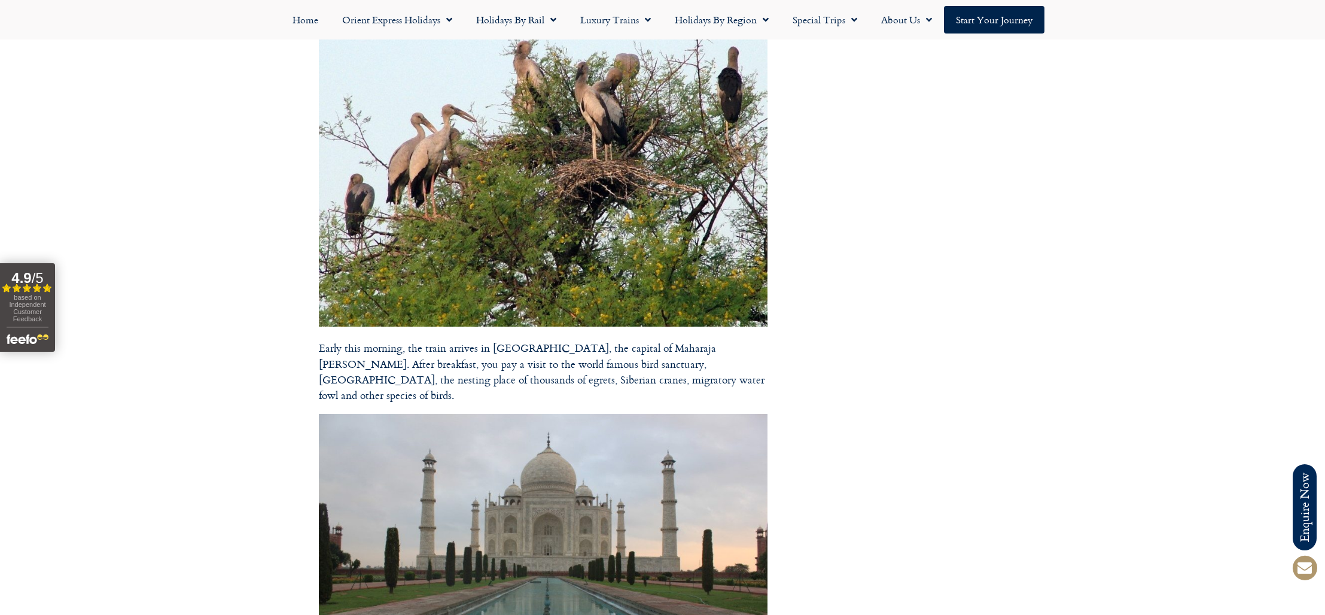
scroll to position [6251, 0]
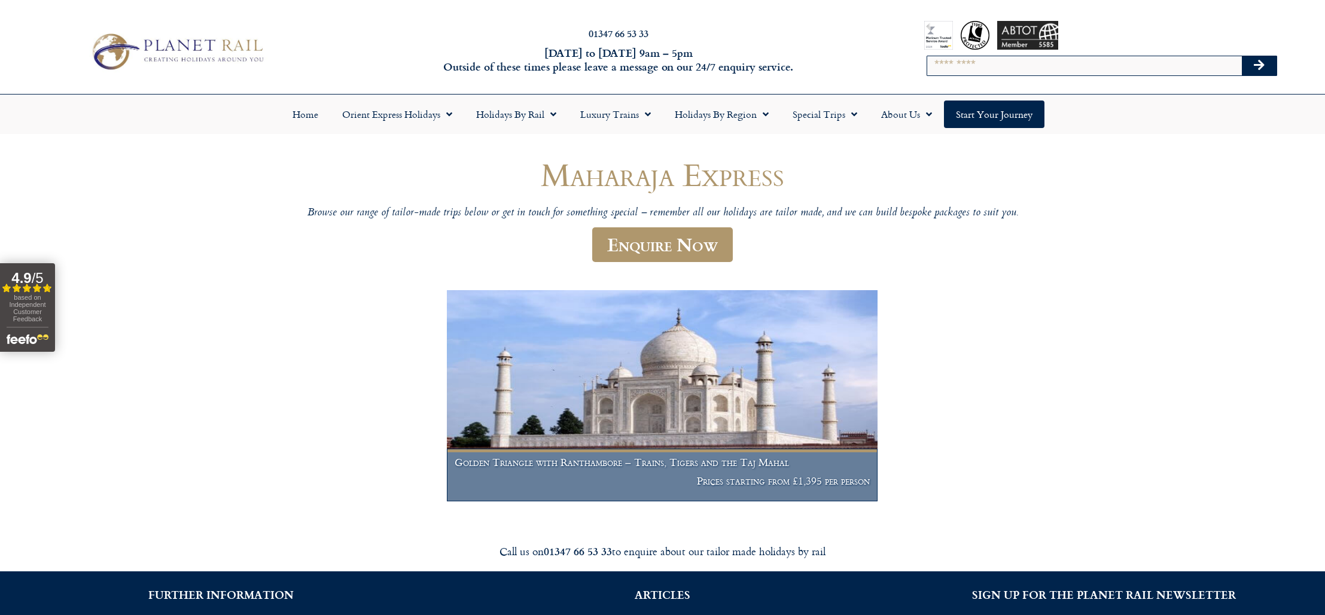
click at [698, 465] on h1 "Golden Triangle with Ranthambore – Trains, Tigers and the Taj Mahal" at bounding box center [662, 463] width 415 height 12
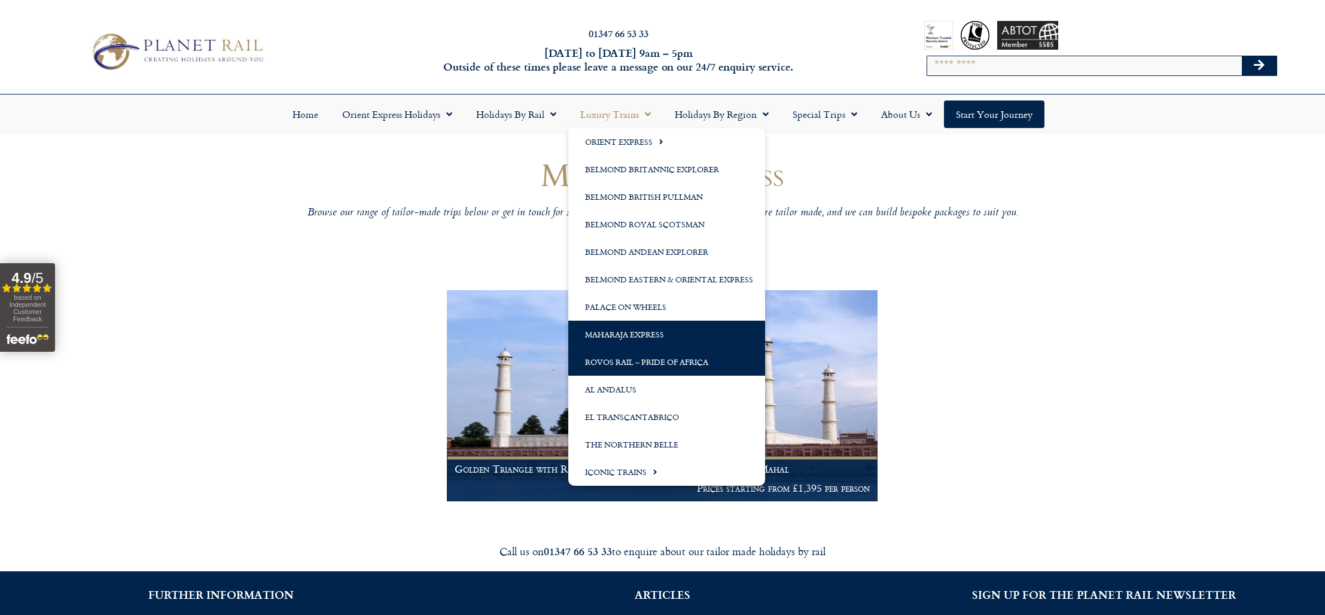
click at [713, 364] on link "Rovos Rail – Pride of Africa" at bounding box center [666, 362] width 197 height 28
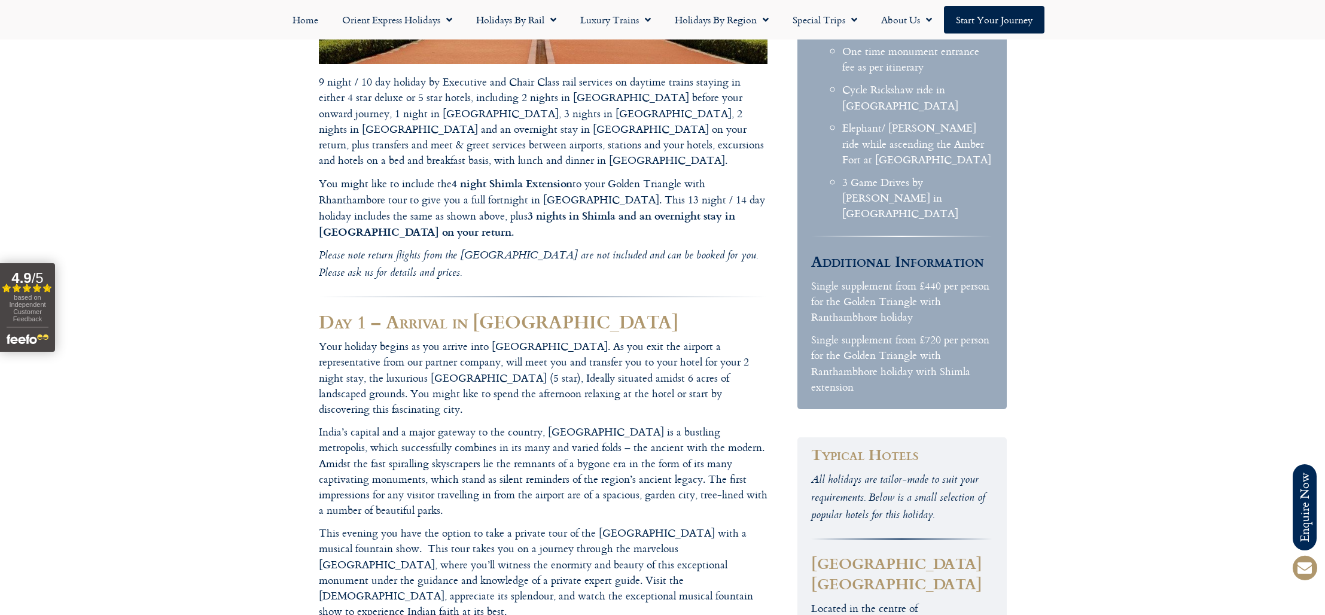
scroll to position [1337, 0]
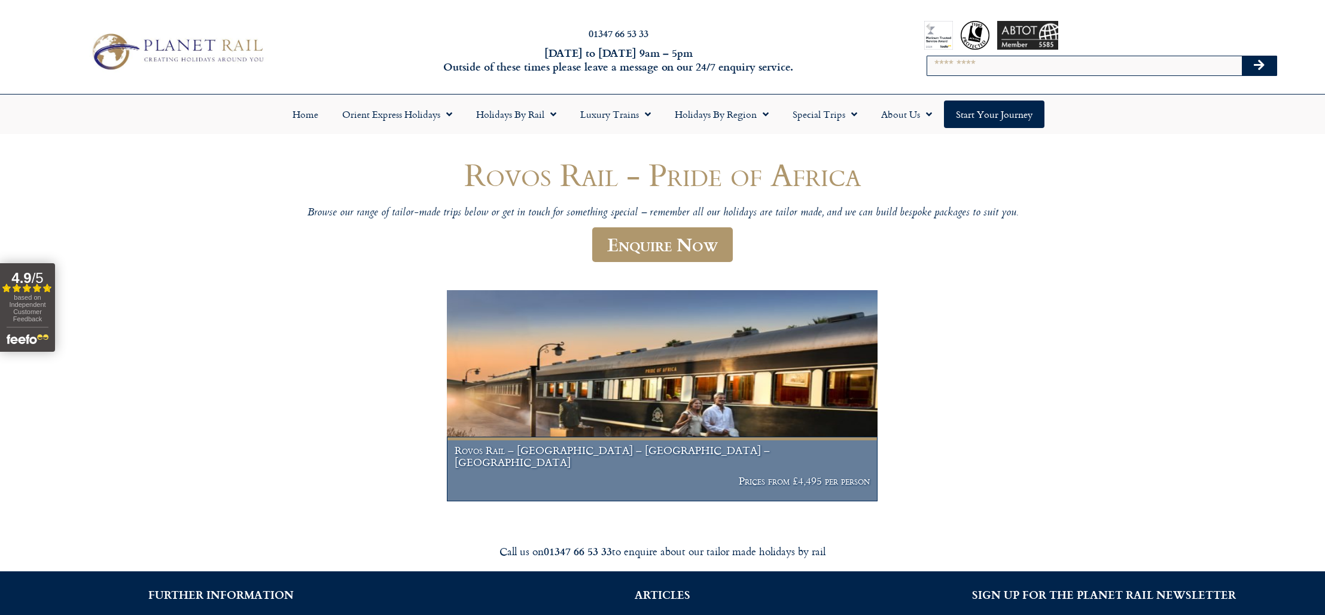
click at [737, 372] on img at bounding box center [662, 395] width 431 height 211
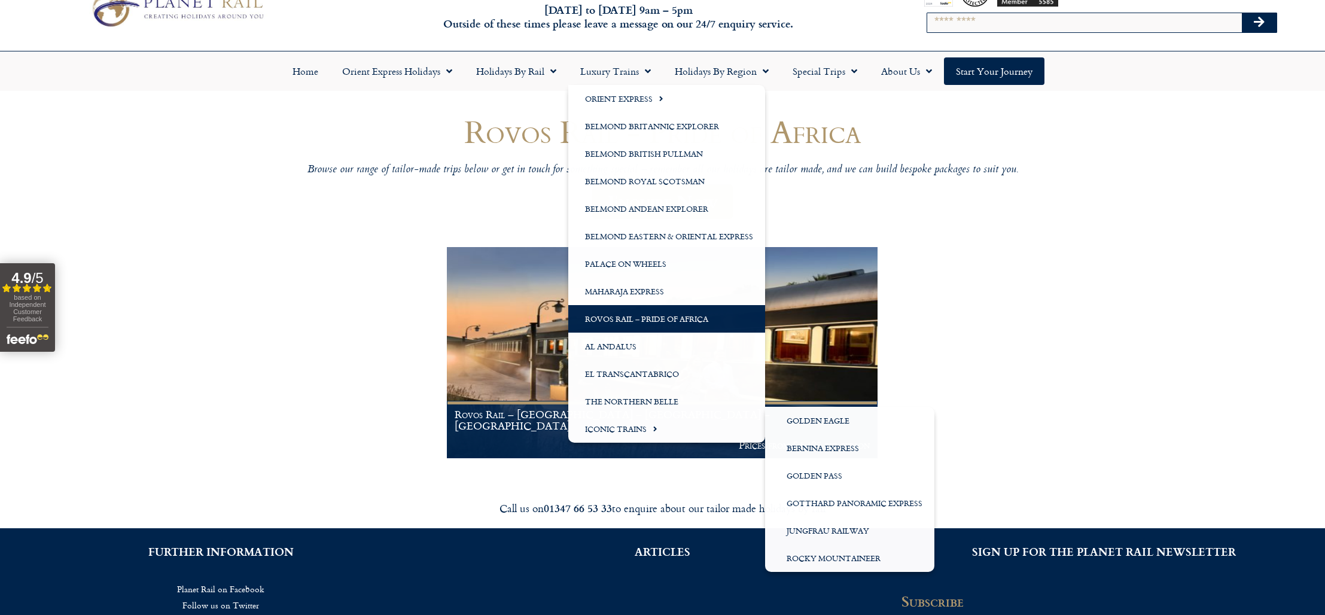
scroll to position [45, 0]
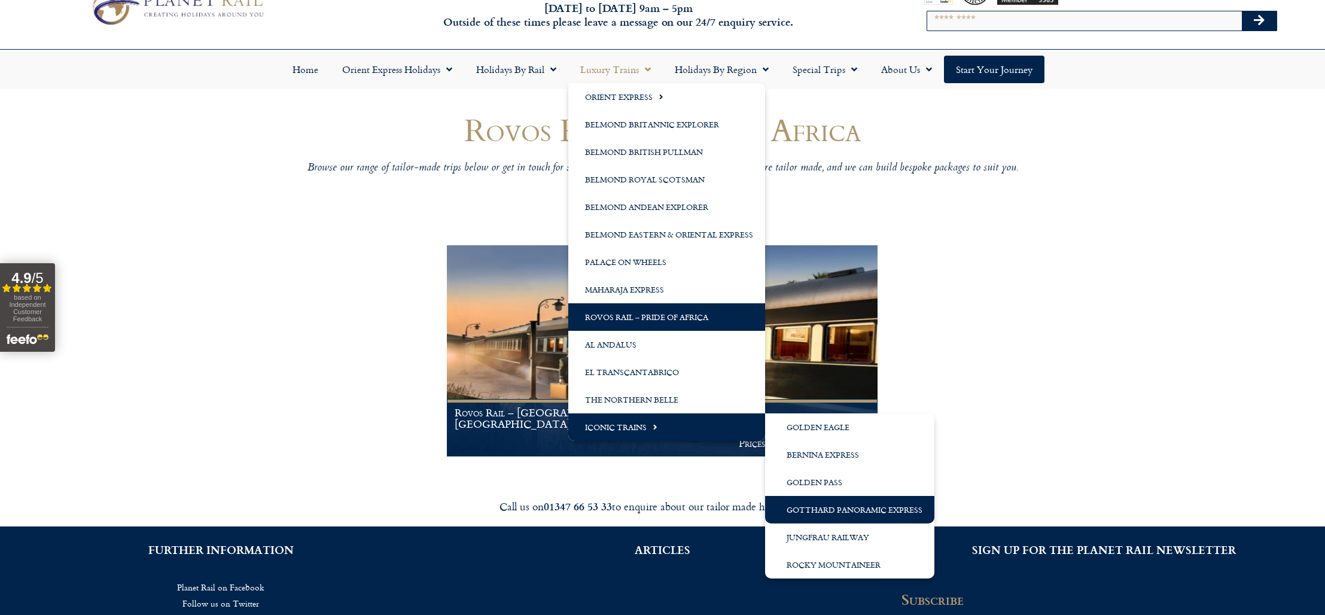
click at [863, 504] on link "Gotthard Panoramic Express" at bounding box center [849, 510] width 169 height 28
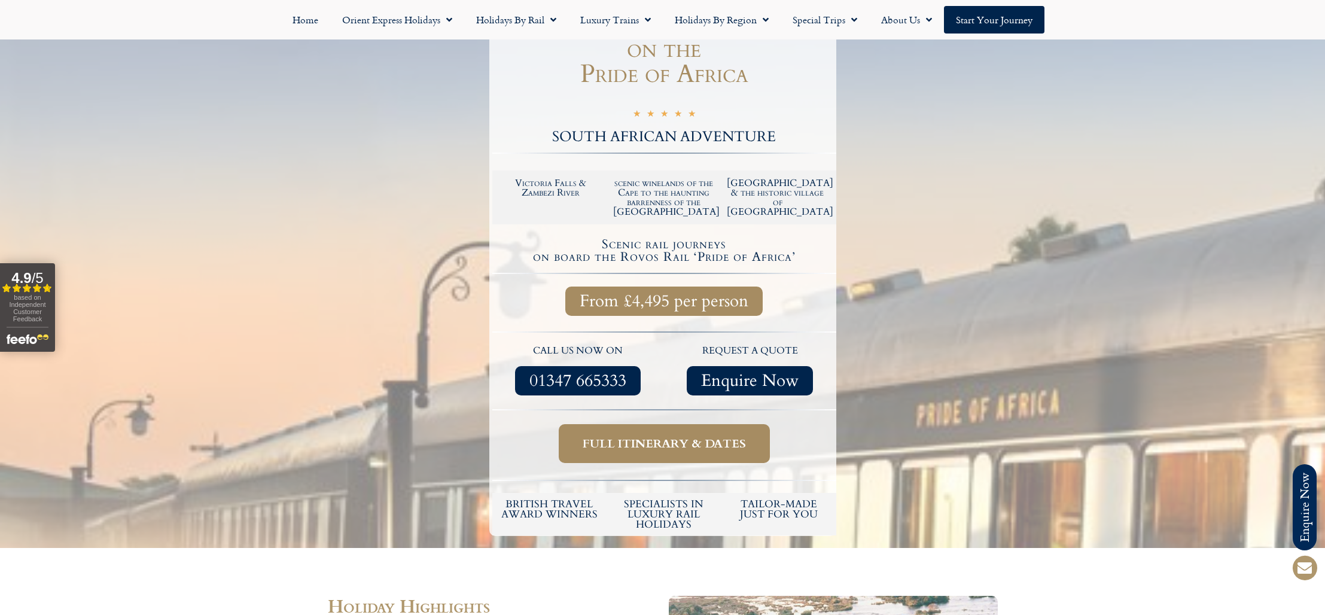
scroll to position [258, 0]
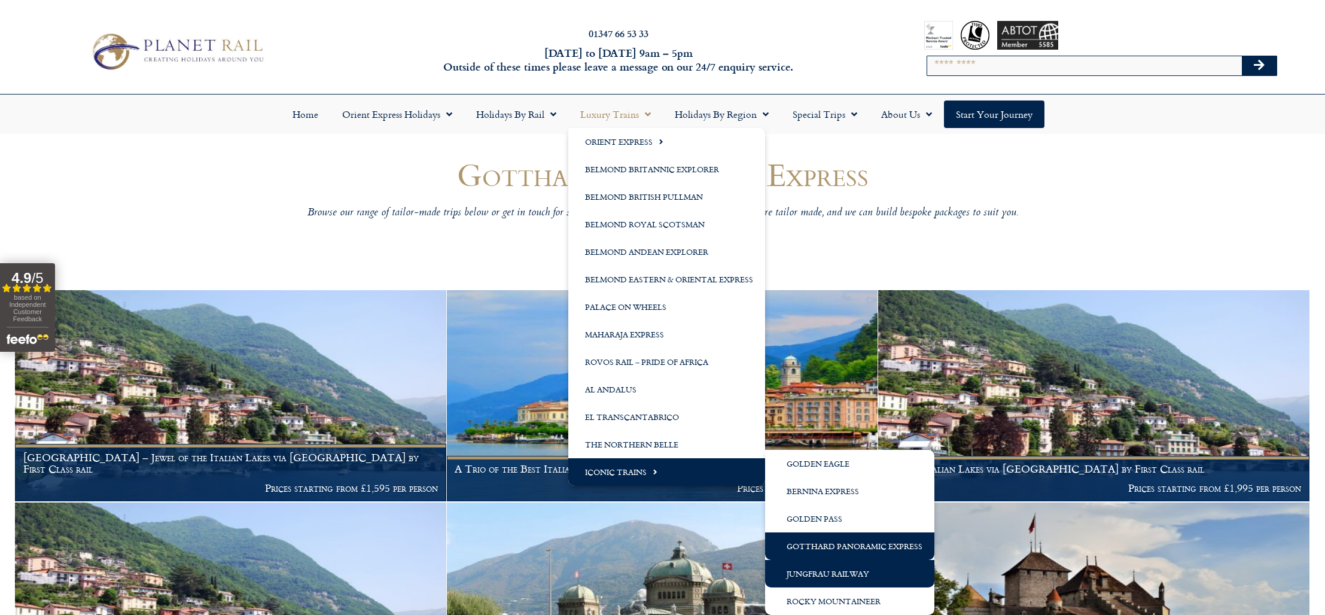
click at [874, 568] on link "Jungfrau Railway" at bounding box center [849, 574] width 169 height 28
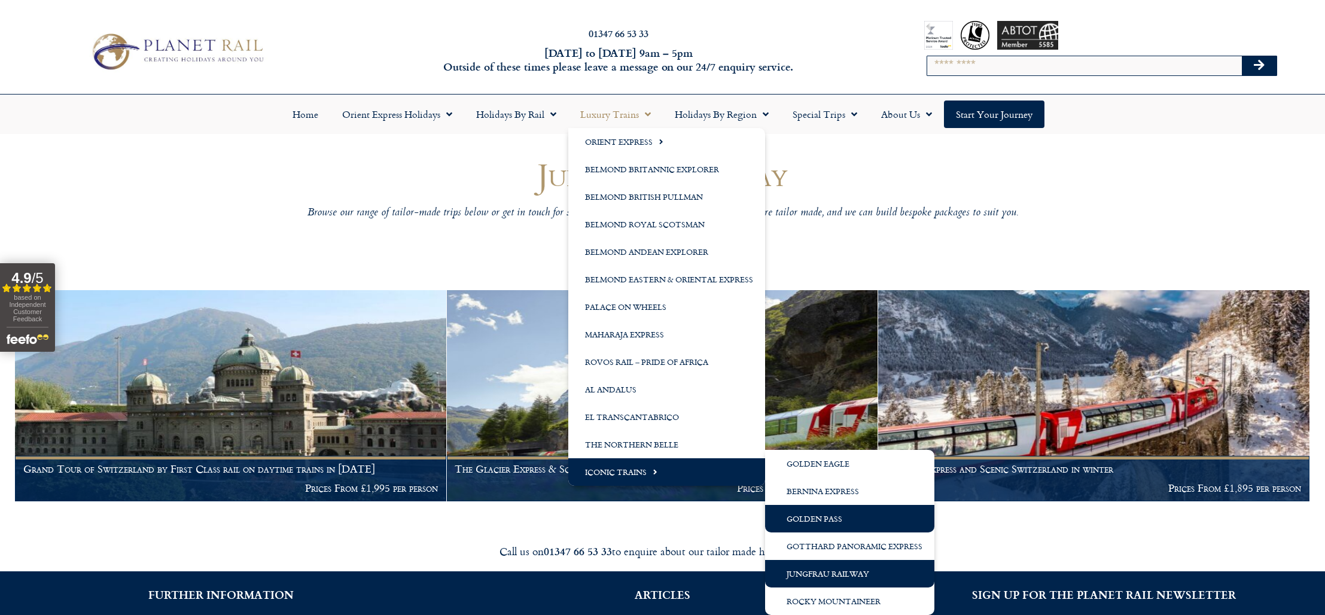
click at [834, 519] on link "Golden Pass" at bounding box center [849, 519] width 169 height 28
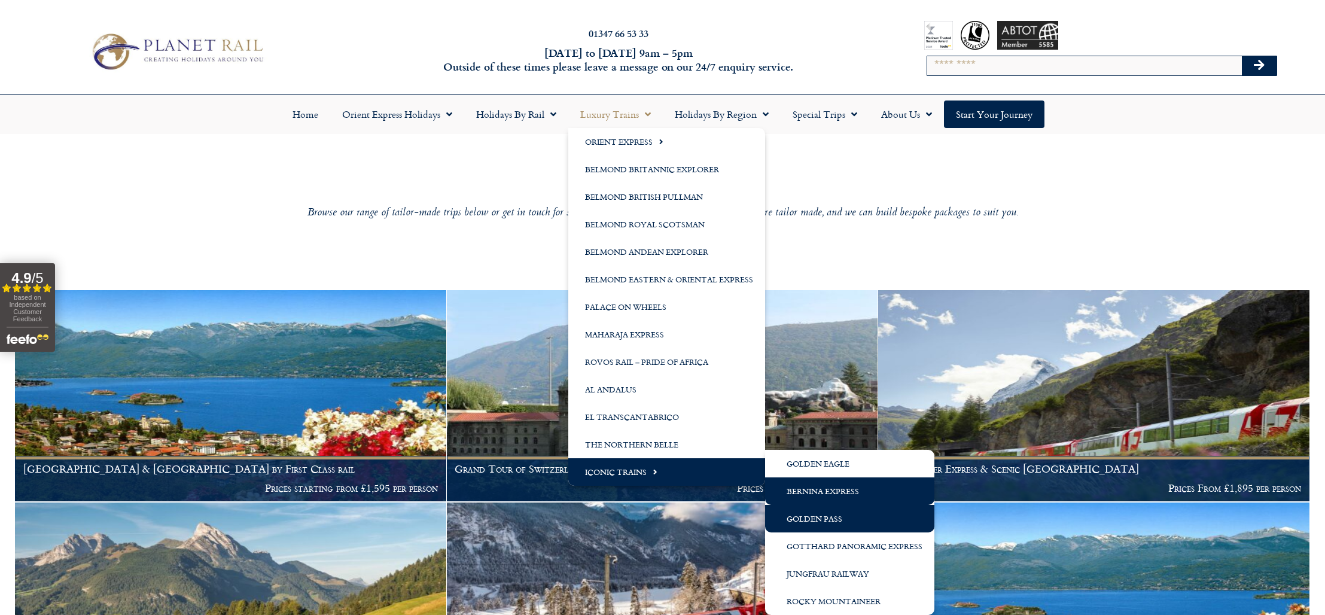
click at [803, 486] on link "Bernina Express" at bounding box center [849, 492] width 169 height 28
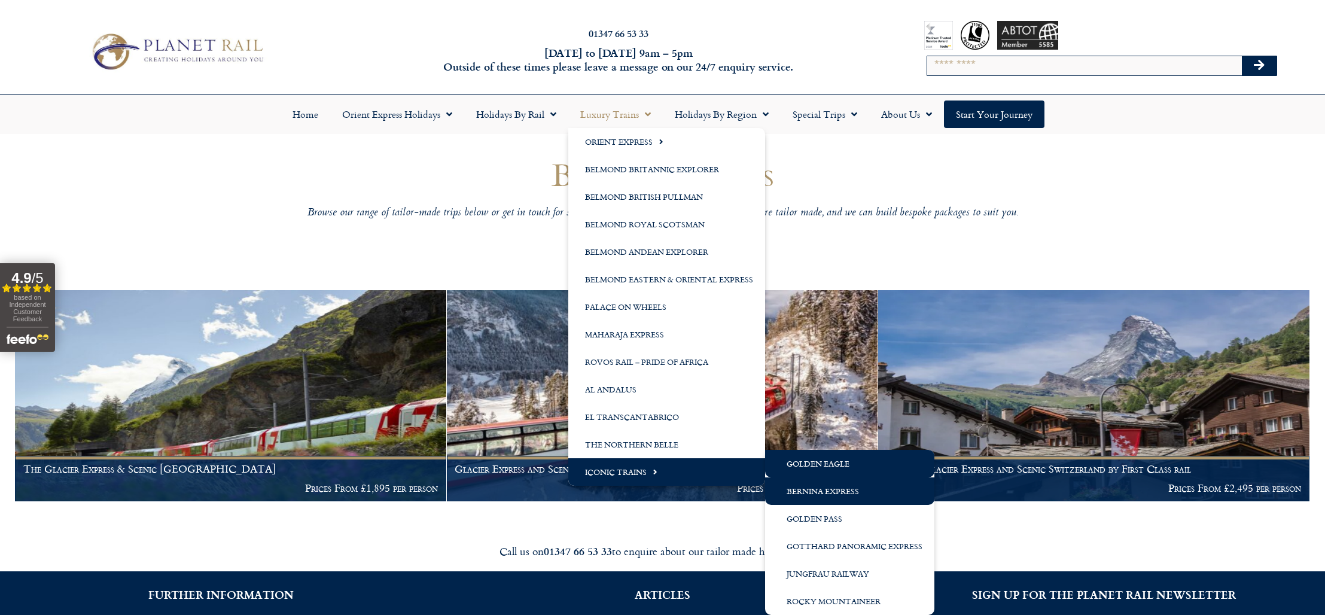
click at [796, 461] on link "Golden Eagle" at bounding box center [849, 464] width 169 height 28
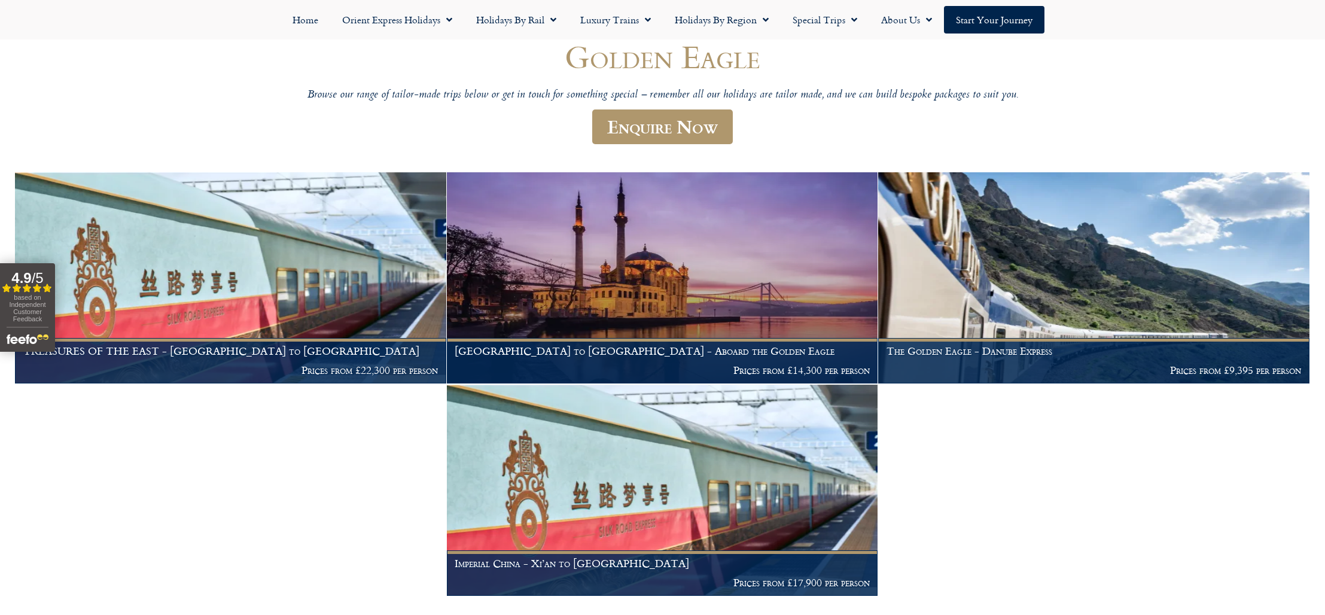
scroll to position [118, 0]
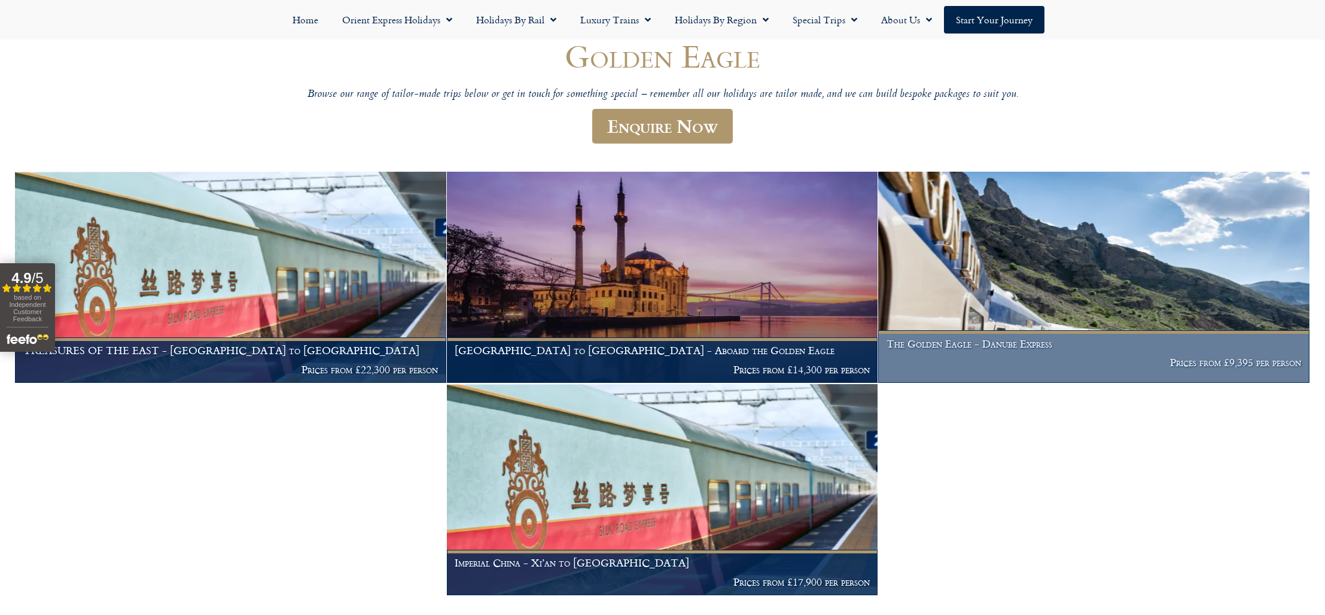
click at [1059, 353] on figcaption "The Golden Eagle - Danube Express Prices from £9,395 per person" at bounding box center [1093, 356] width 431 height 53
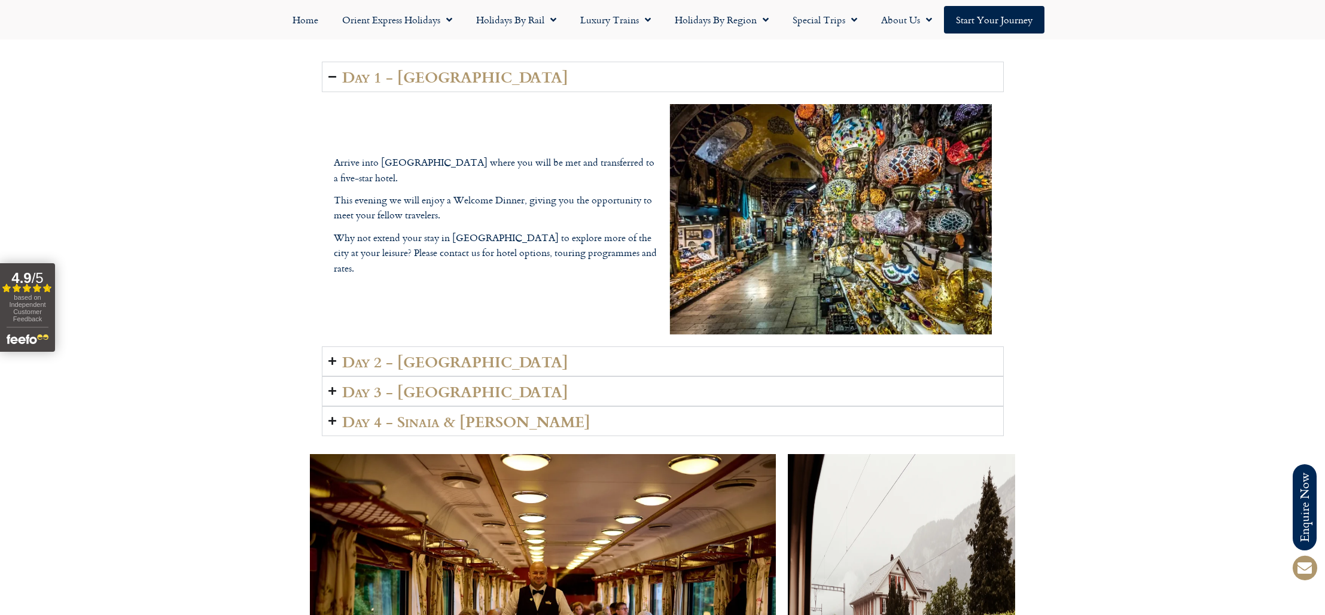
scroll to position [1561, 0]
click at [492, 348] on summary "Day 2 - [GEOGRAPHIC_DATA]" at bounding box center [663, 361] width 682 height 30
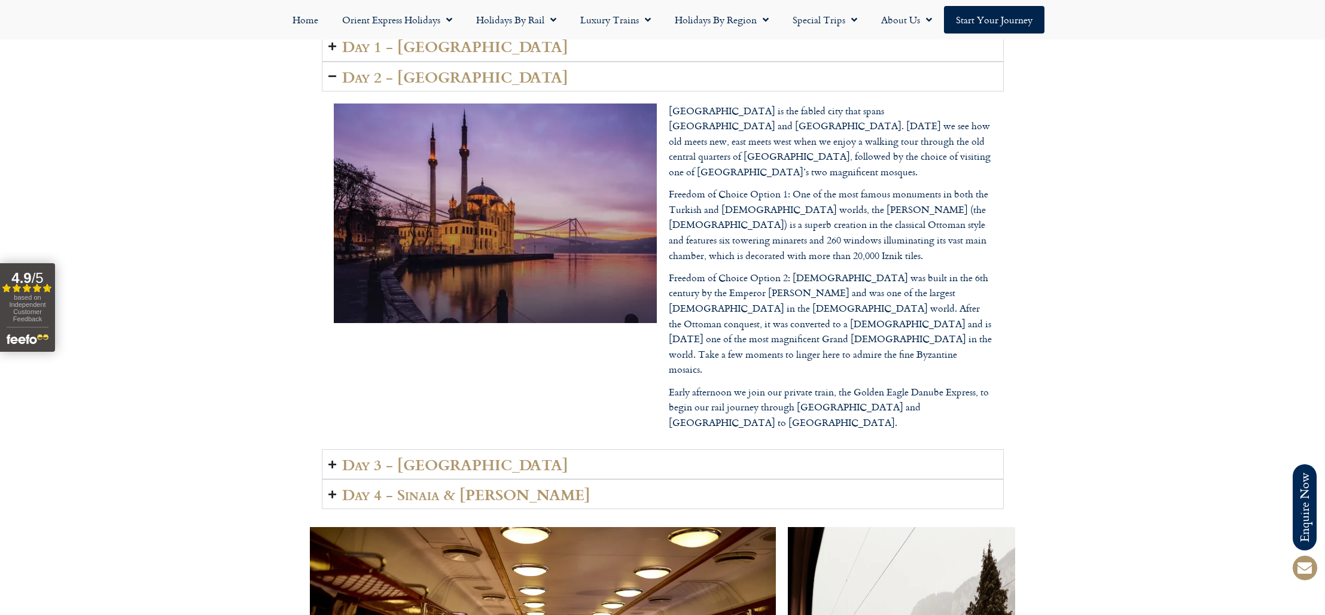
scroll to position [1595, 0]
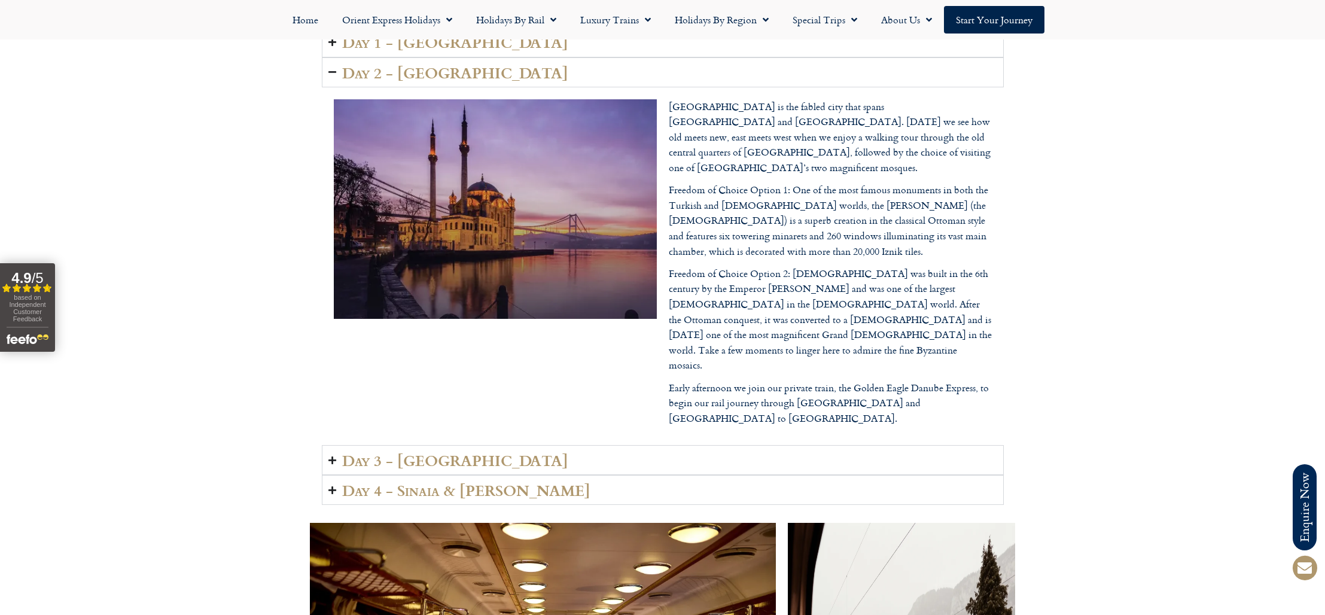
click at [532, 445] on summary "Day 3 - [GEOGRAPHIC_DATA]" at bounding box center [663, 460] width 682 height 30
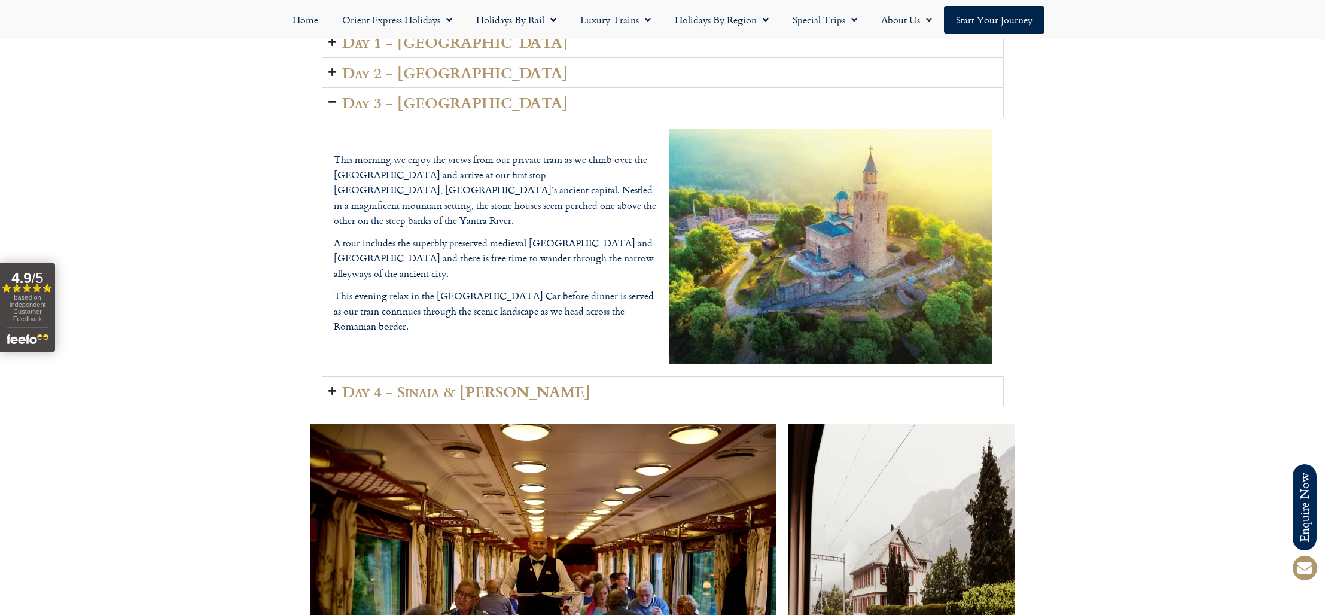
click at [531, 384] on summary "Day 4 - Sinaia & [PERSON_NAME]" at bounding box center [663, 391] width 682 height 30
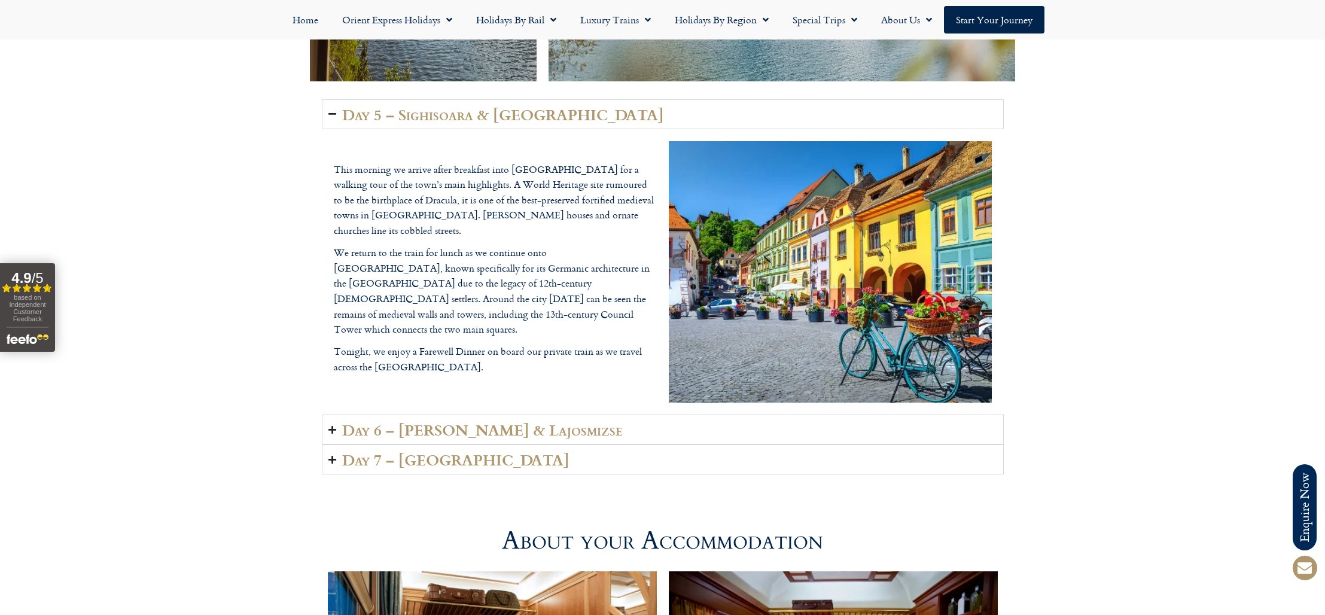
scroll to position [2611, 0]
click at [510, 421] on h2 "Day 6 – [PERSON_NAME] & Lajosmizse" at bounding box center [482, 429] width 281 height 17
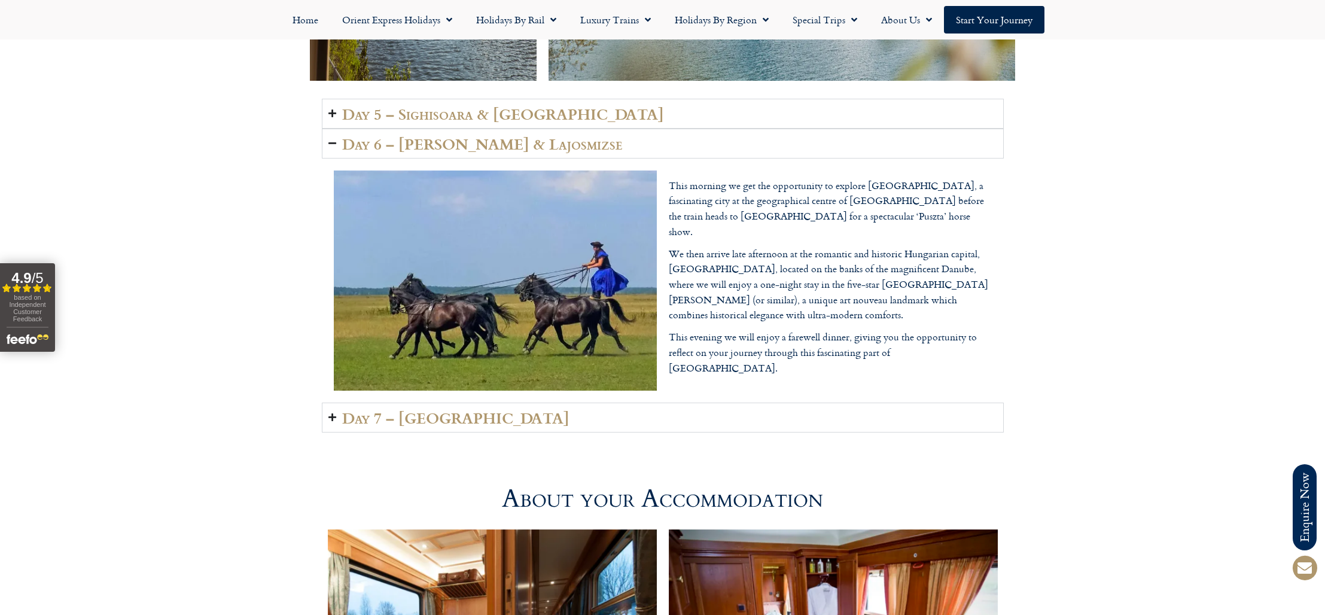
click at [491, 403] on summary "Day 7 – [GEOGRAPHIC_DATA]" at bounding box center [663, 418] width 682 height 30
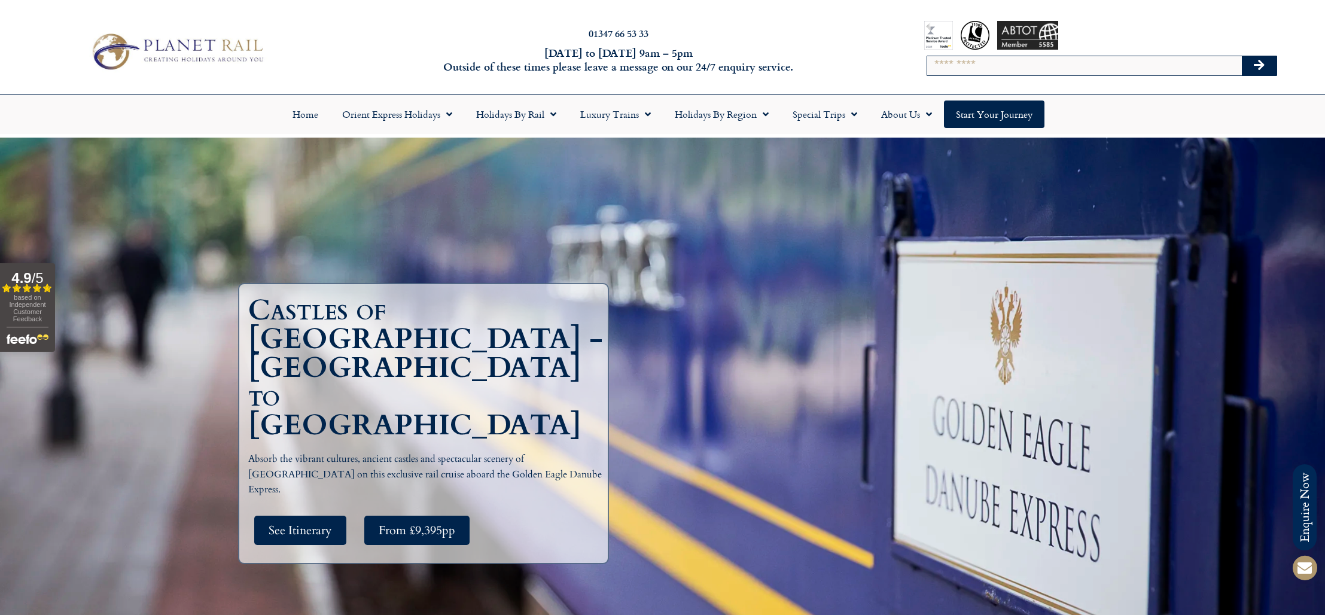
scroll to position [0, 0]
